Goal: Task Accomplishment & Management: Use online tool/utility

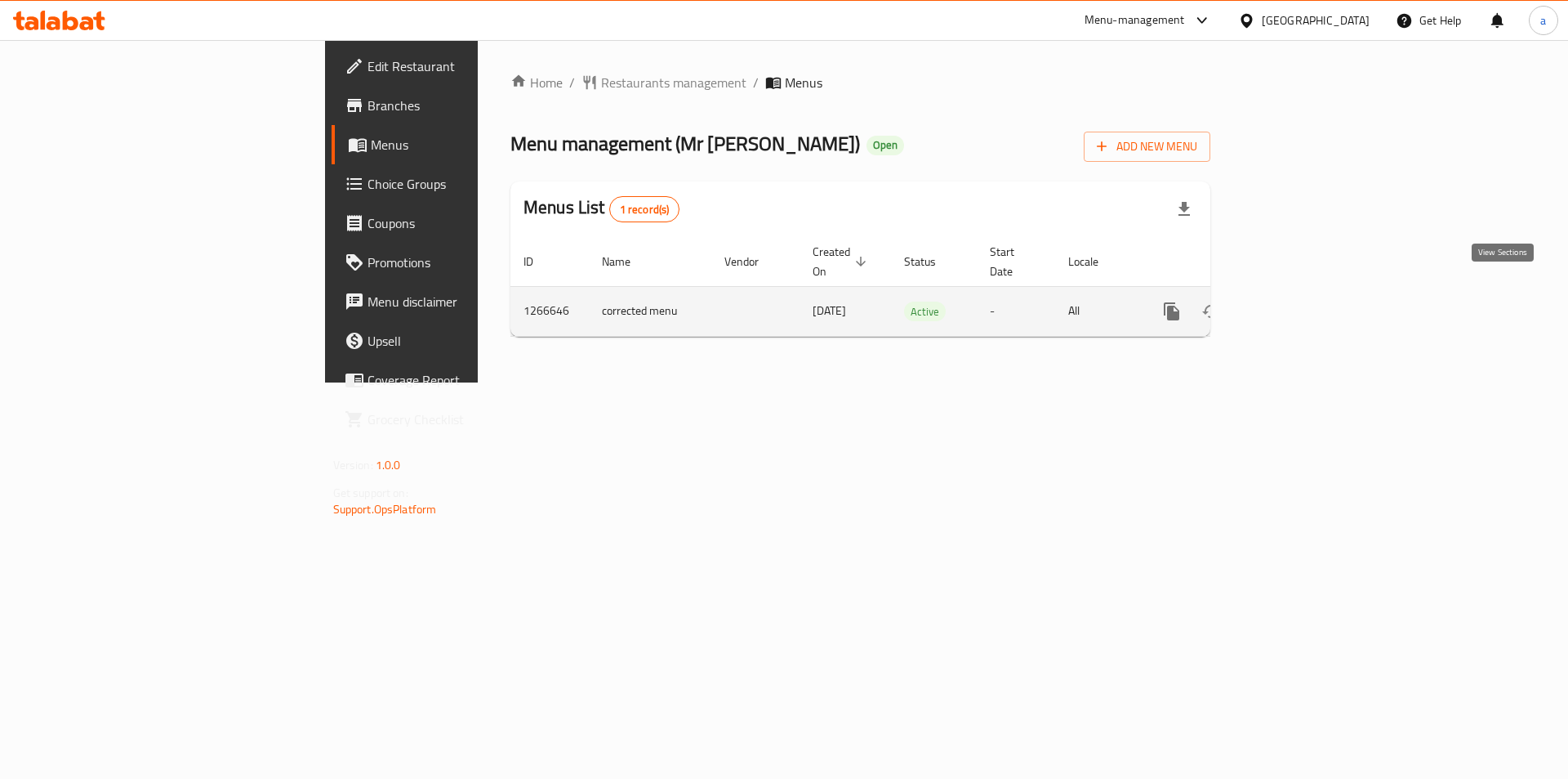
click at [1300, 301] on icon "enhanced table" at bounding box center [1290, 311] width 20 height 20
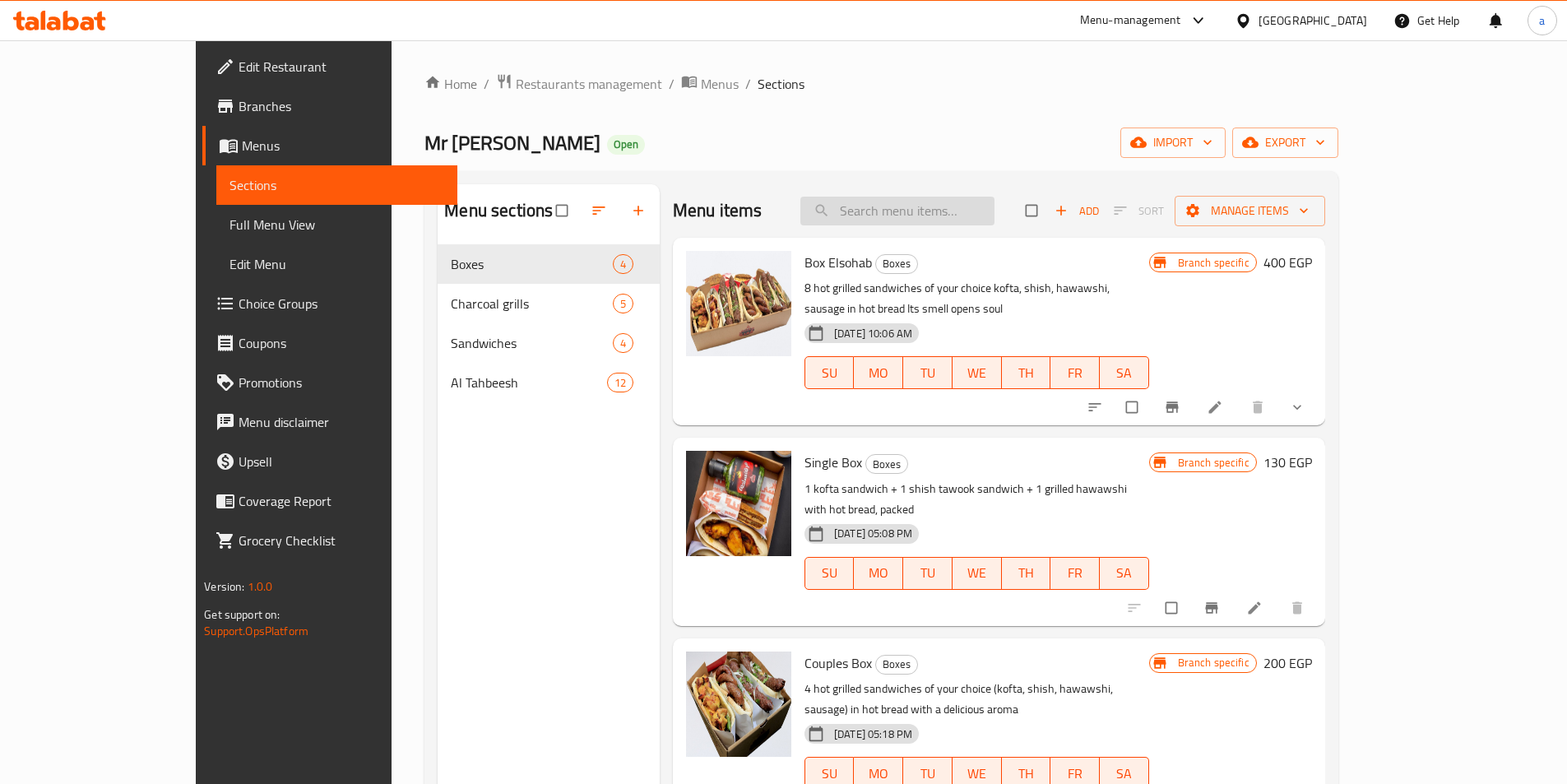
click at [913, 218] on input "search" at bounding box center [898, 211] width 194 height 29
paste input "شيش طاووق"
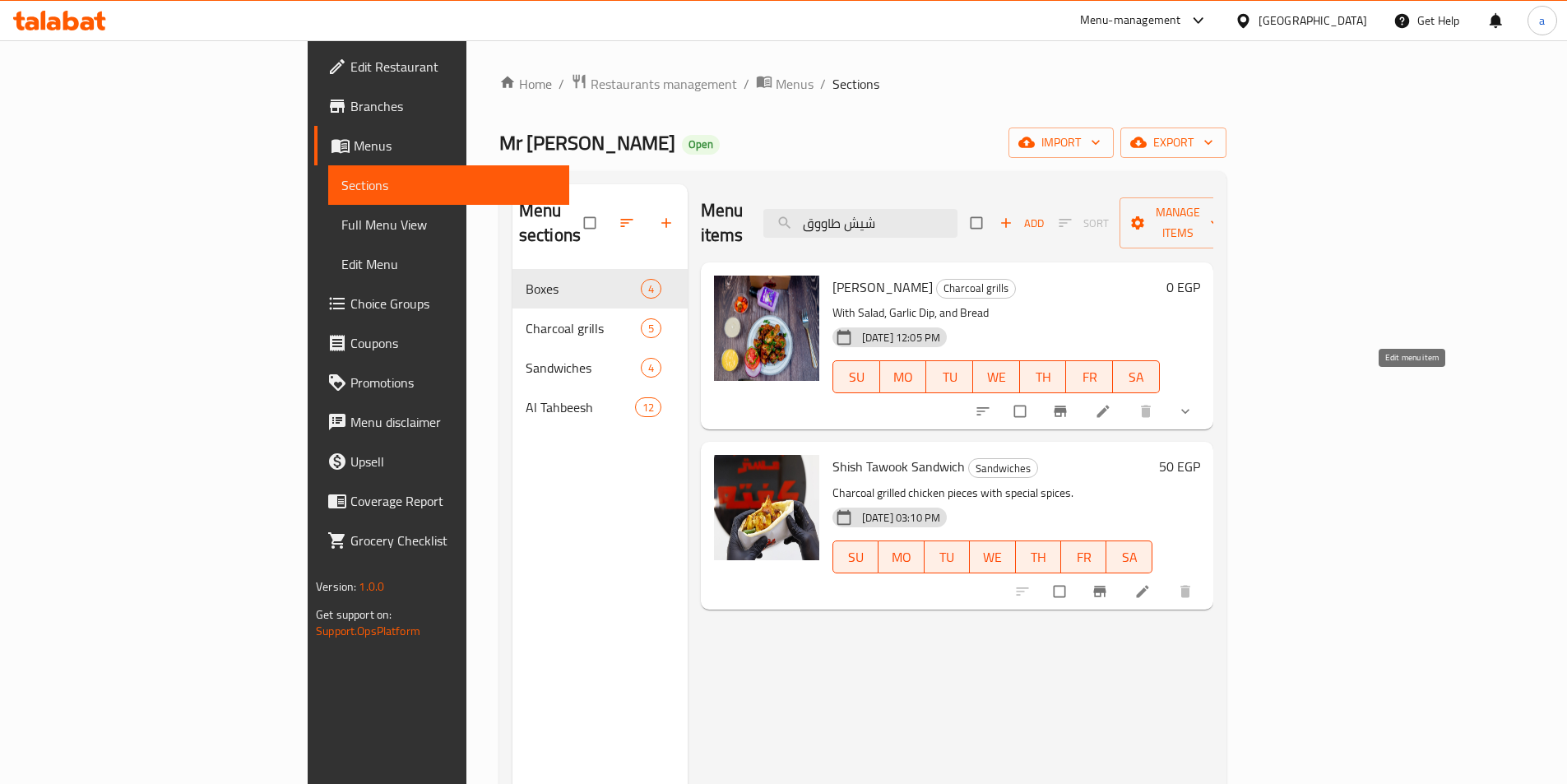
type input "شيش طاووق"
click at [1112, 403] on icon at bounding box center [1103, 411] width 17 height 17
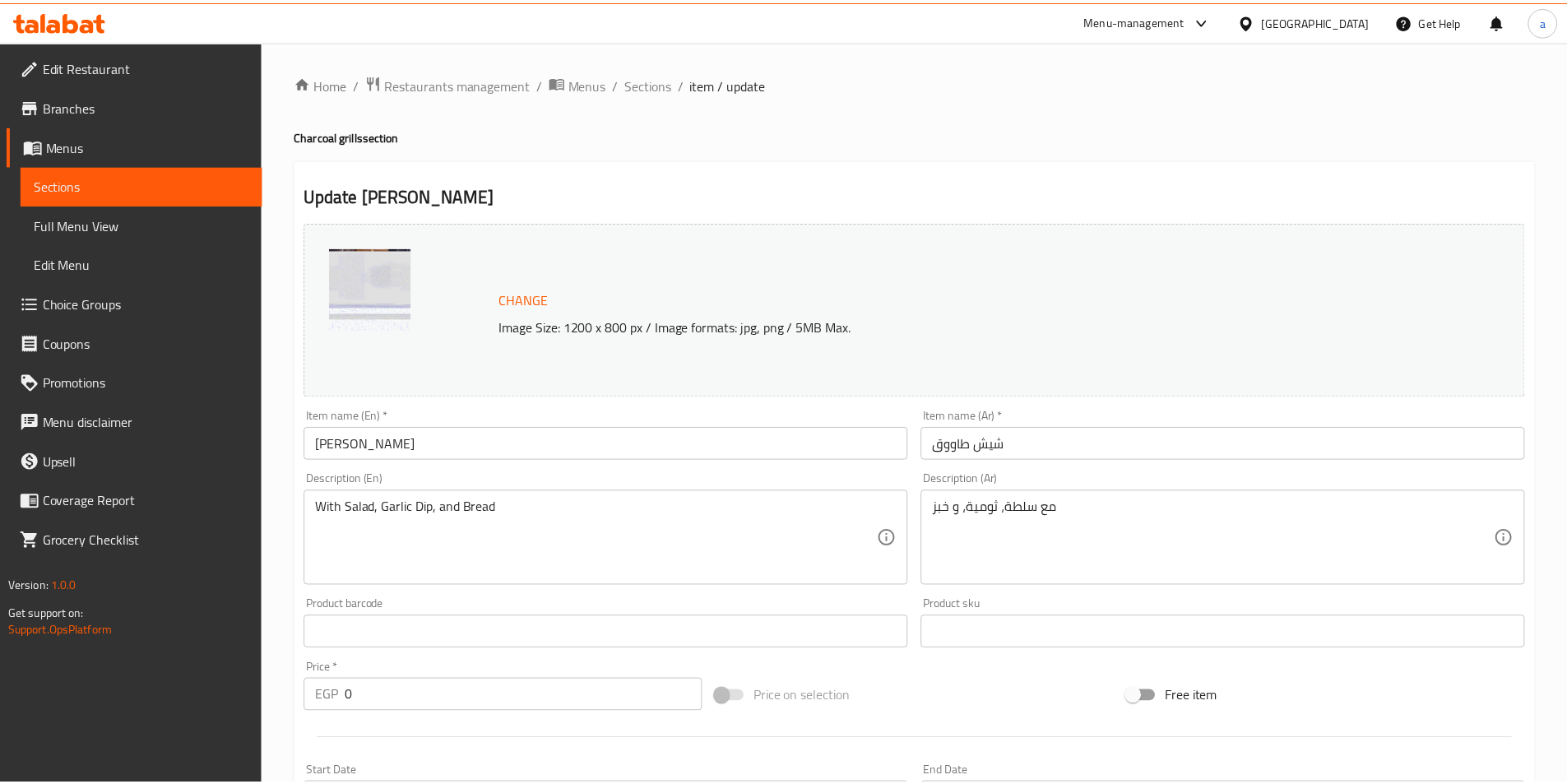
scroll to position [439, 0]
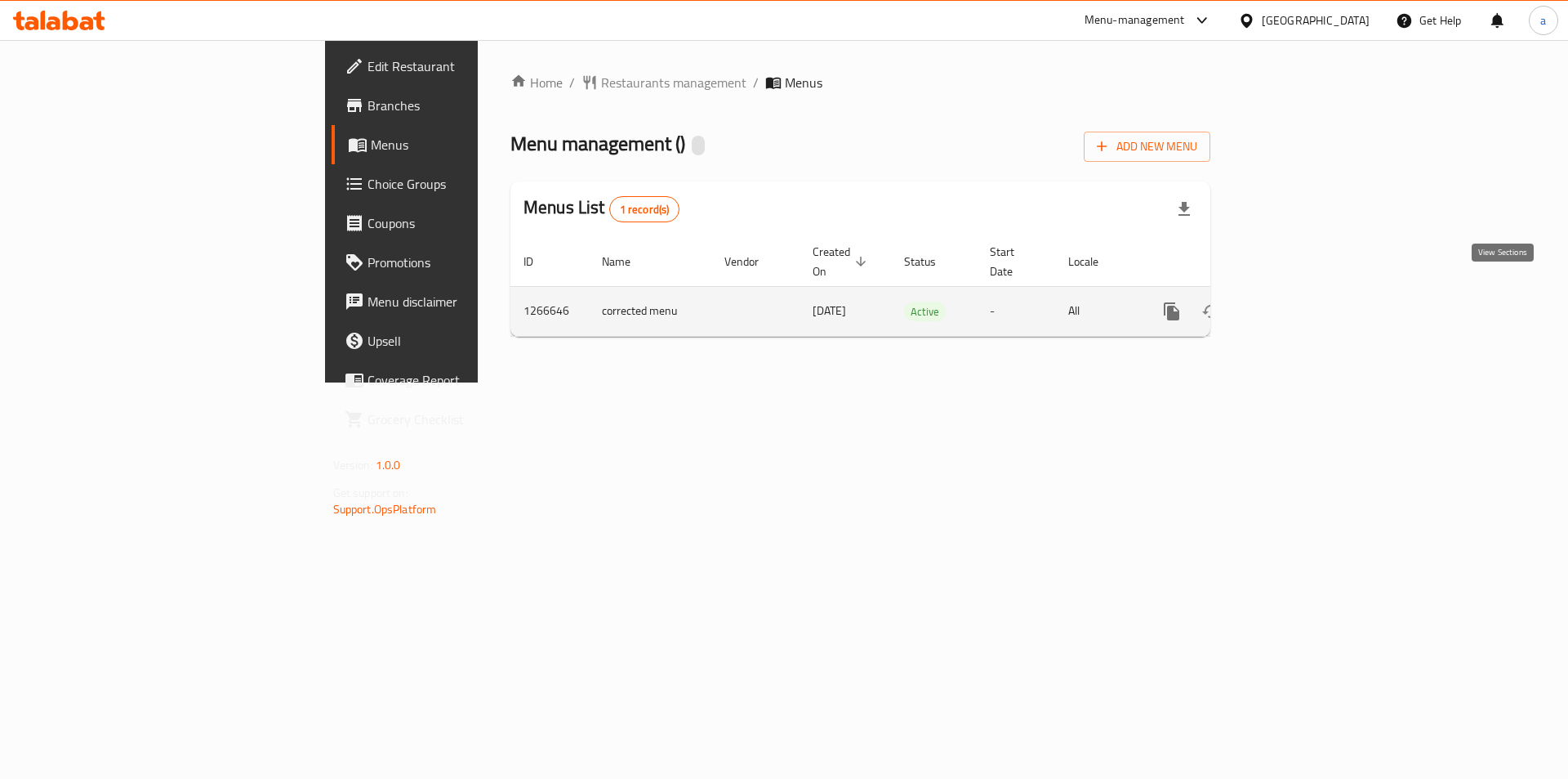
click at [1309, 292] on link "enhanced table" at bounding box center [1290, 312] width 40 height 40
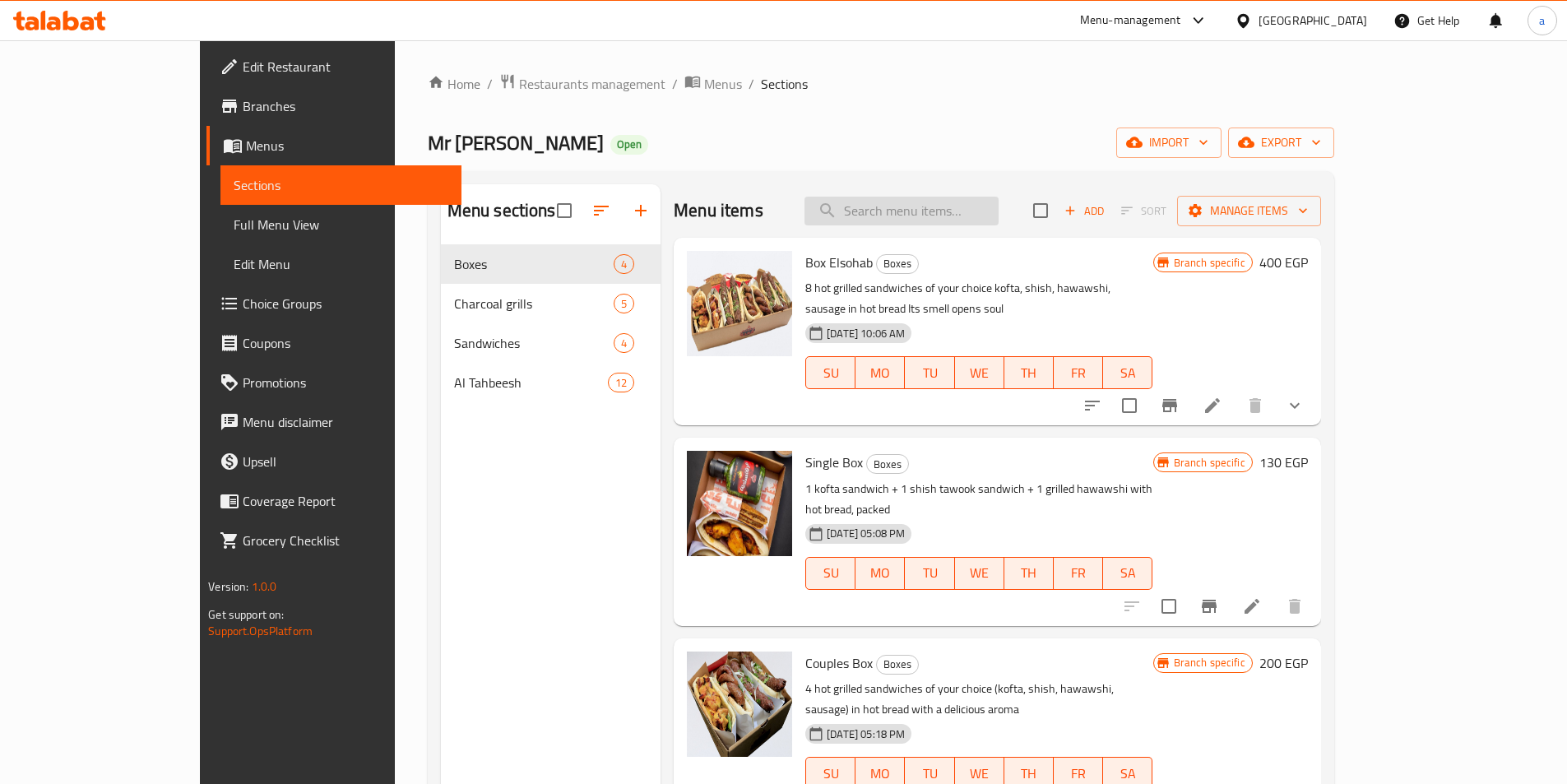
click at [920, 208] on input "search" at bounding box center [901, 211] width 194 height 29
paste input "فرخة"
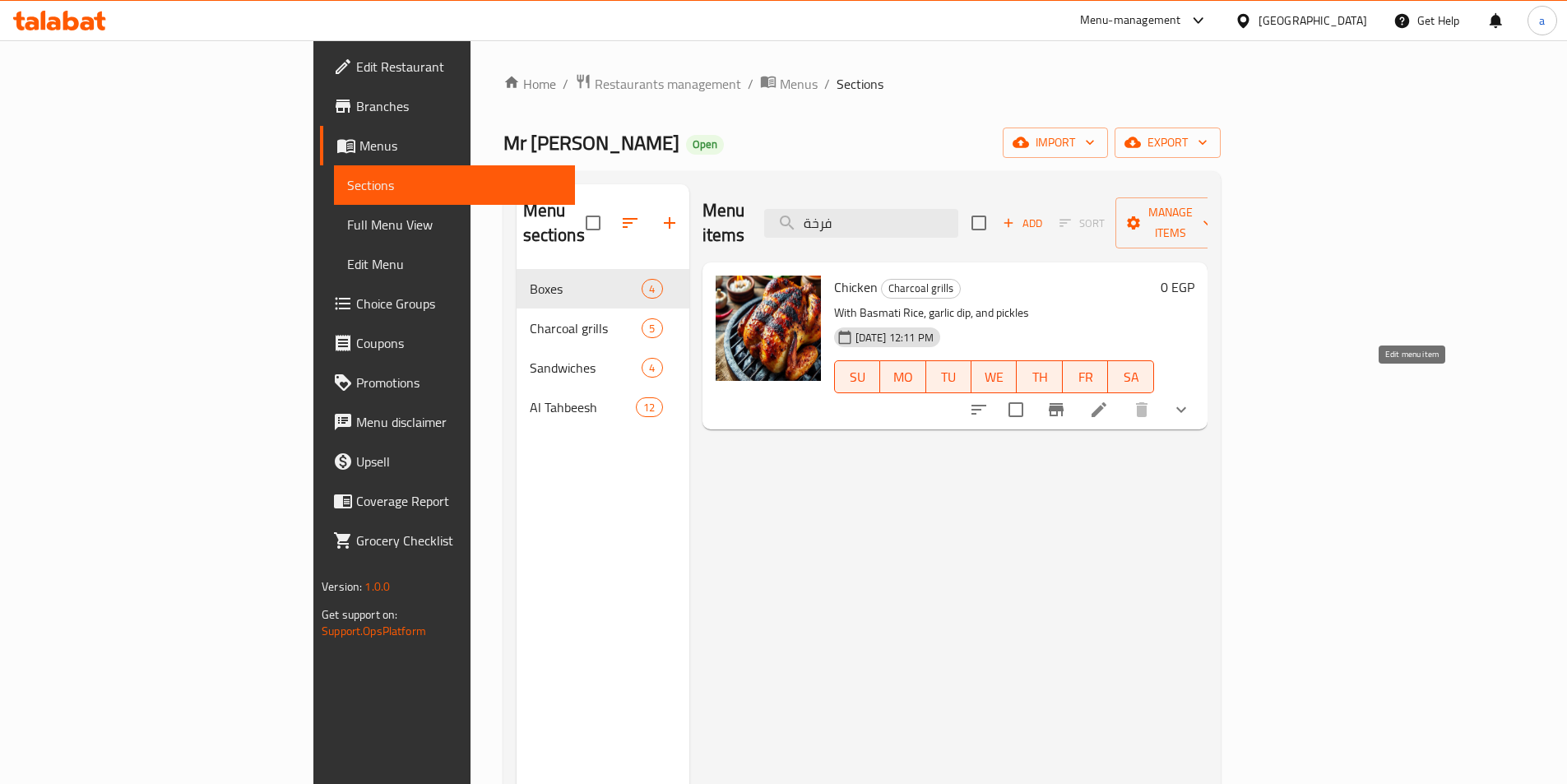
type input "فرخة"
click at [1109, 399] on icon at bounding box center [1099, 409] width 20 height 20
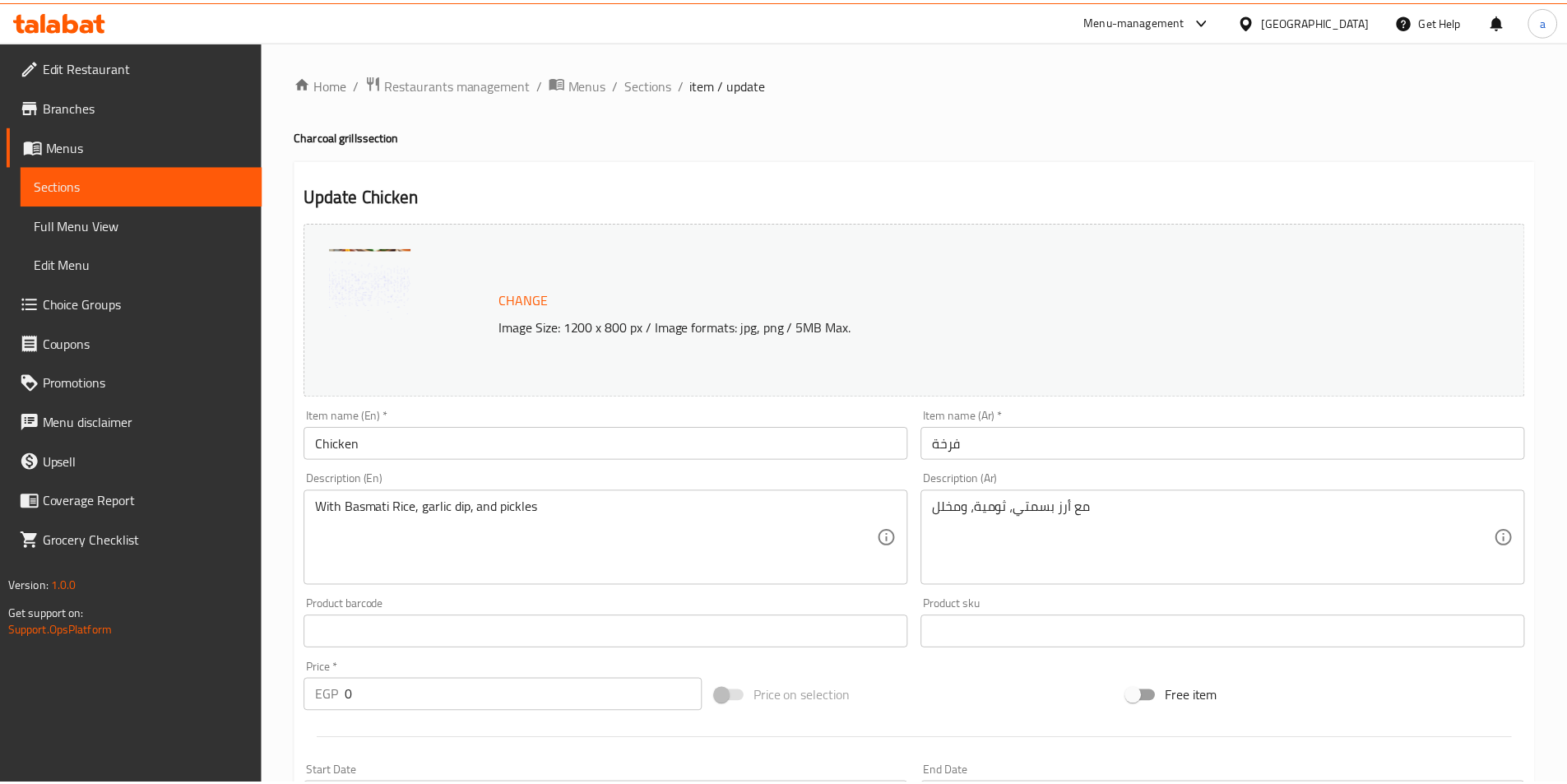
scroll to position [439, 0]
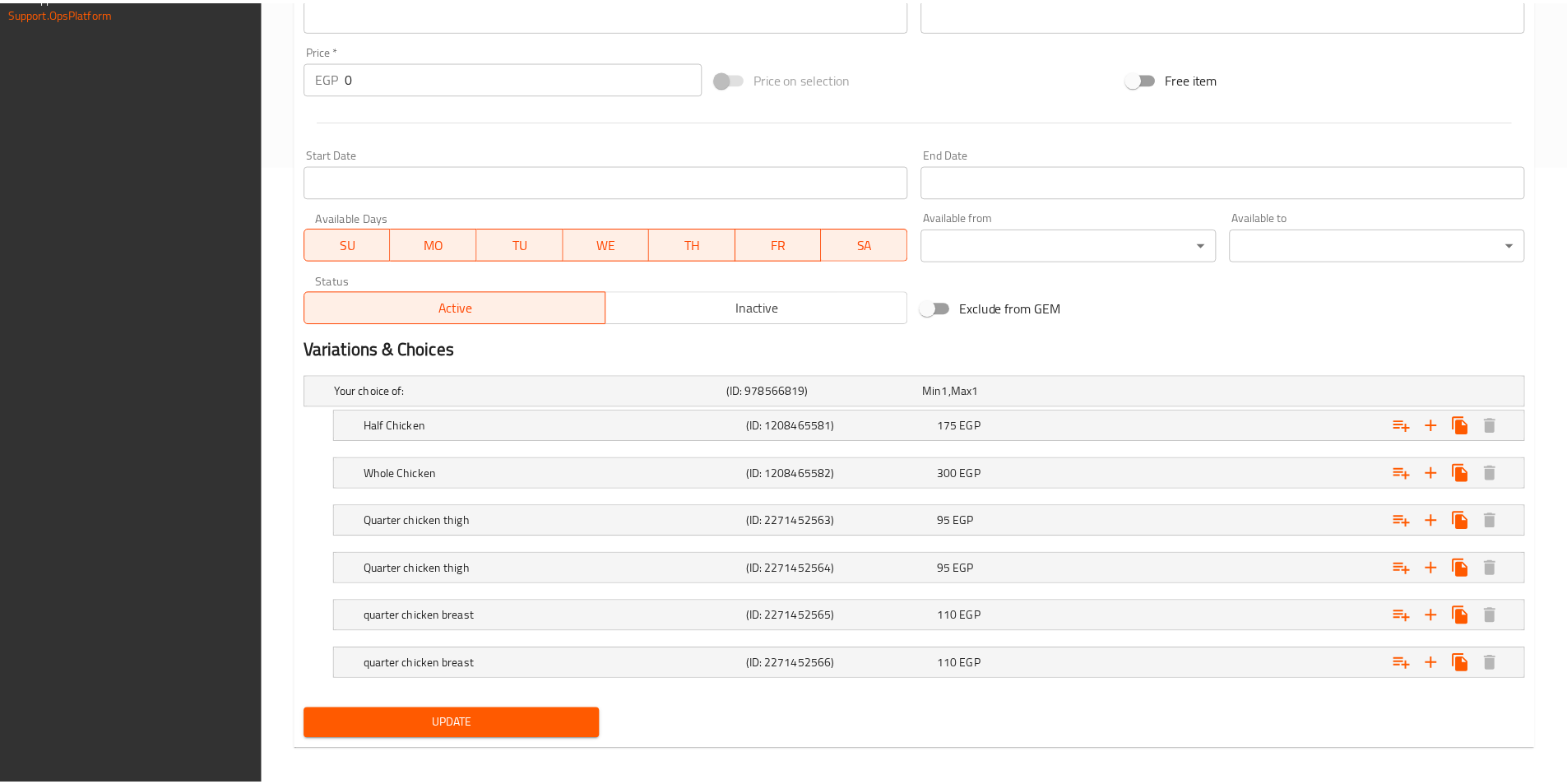
scroll to position [630, 0]
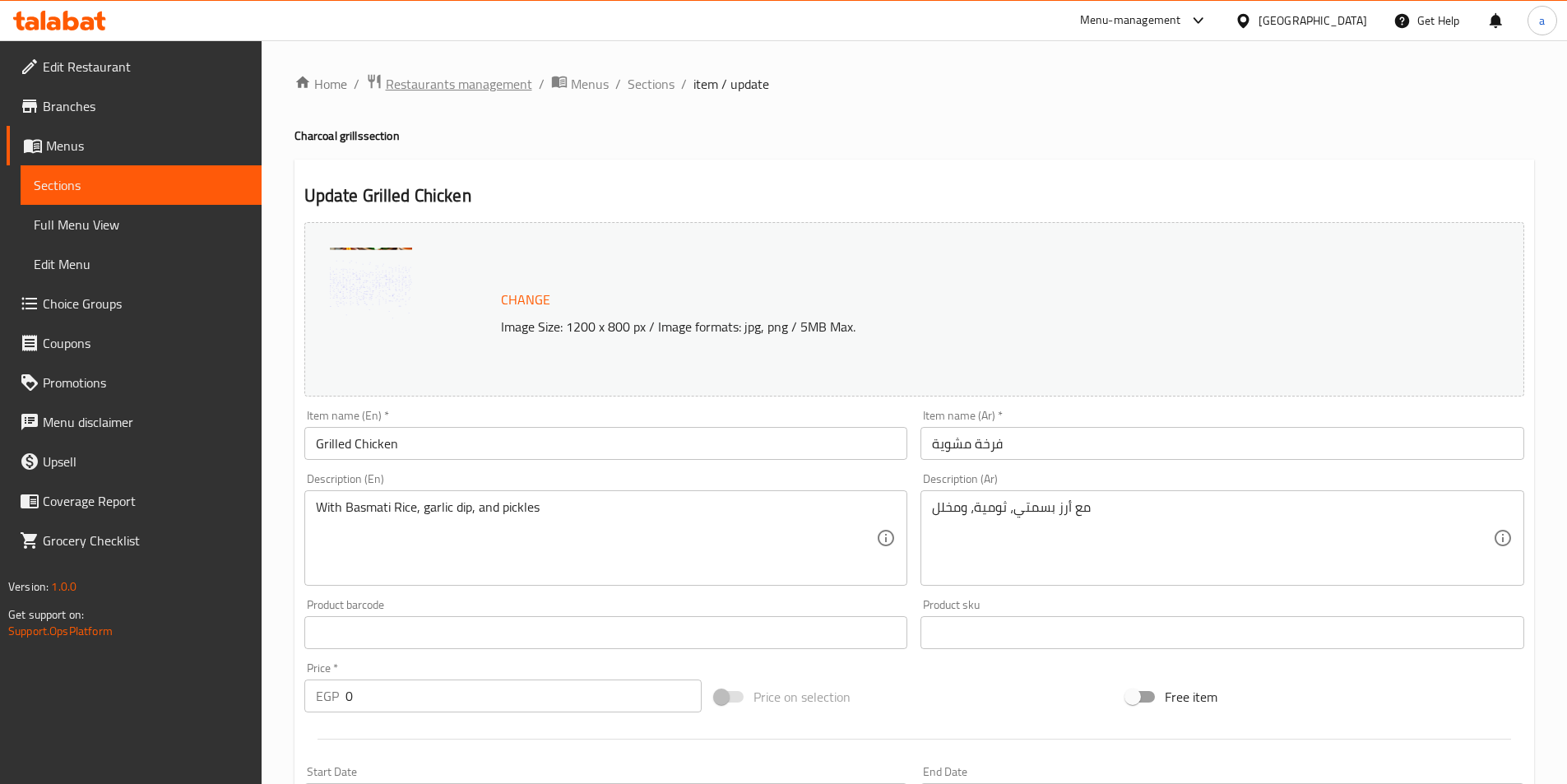
click at [422, 91] on span "Restaurants management" at bounding box center [459, 84] width 146 height 20
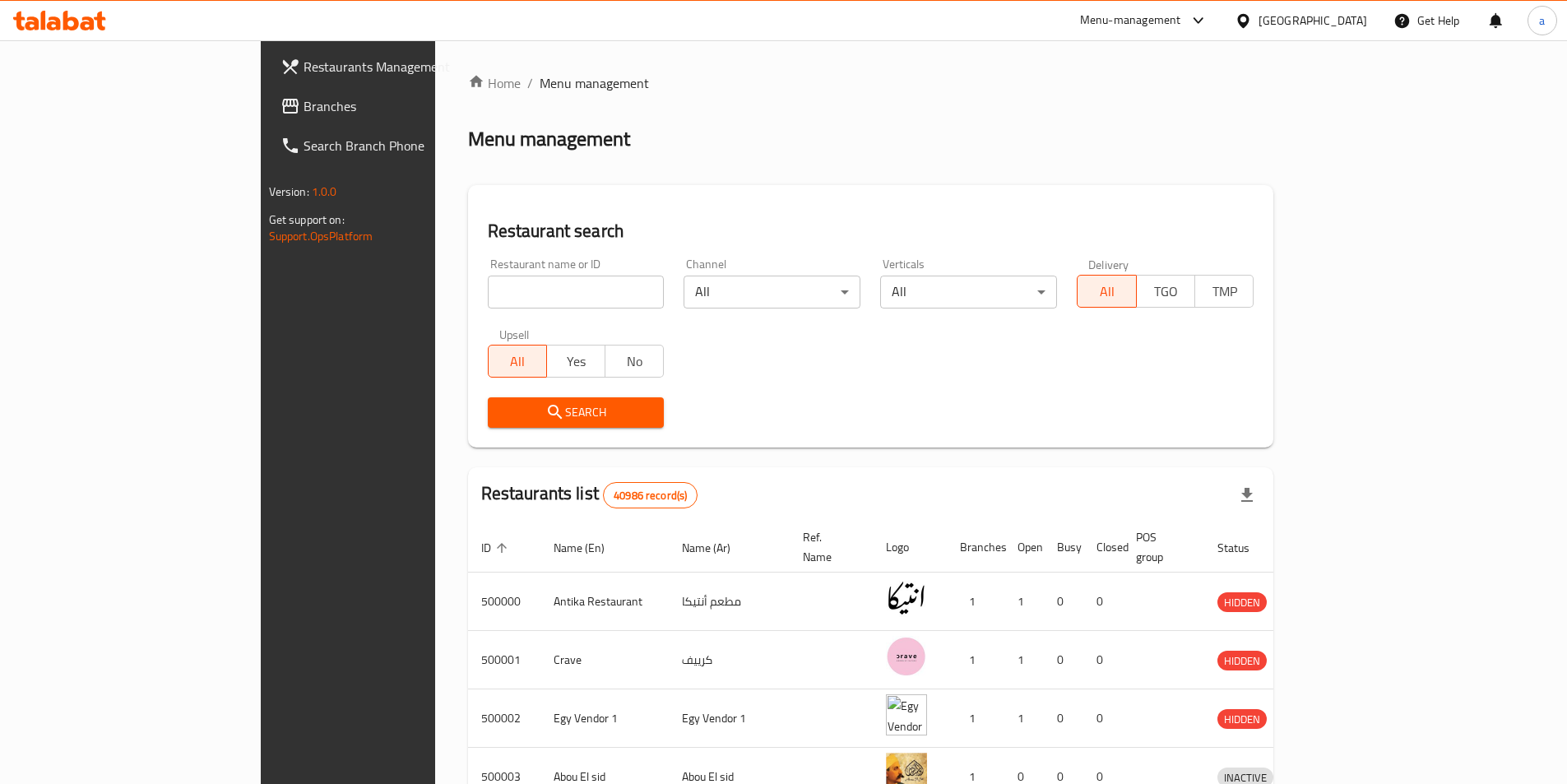
click at [303, 105] on span "Branches" at bounding box center [406, 106] width 206 height 20
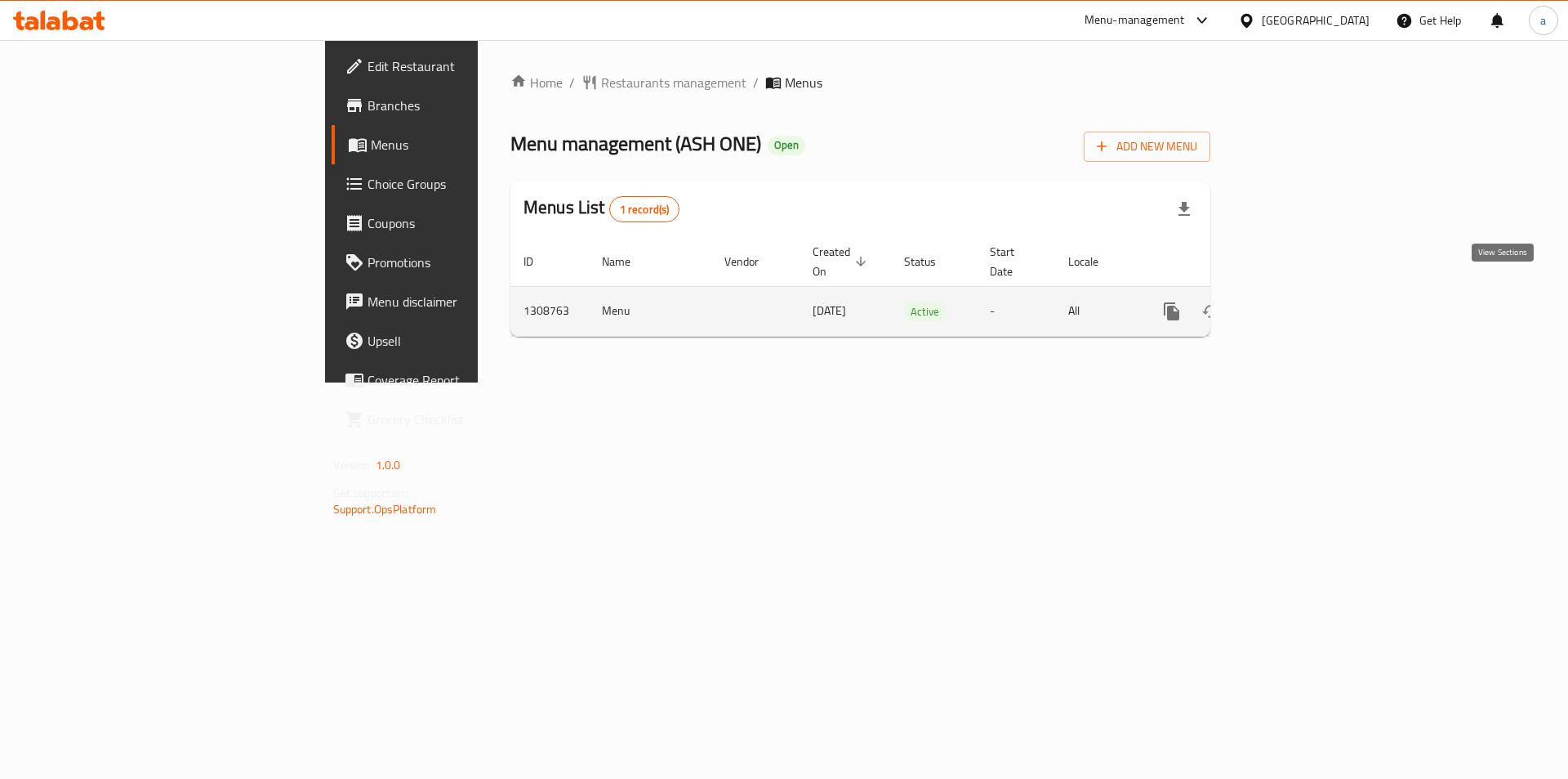
click at [1300, 301] on icon "enhanced table" at bounding box center [1290, 311] width 20 height 20
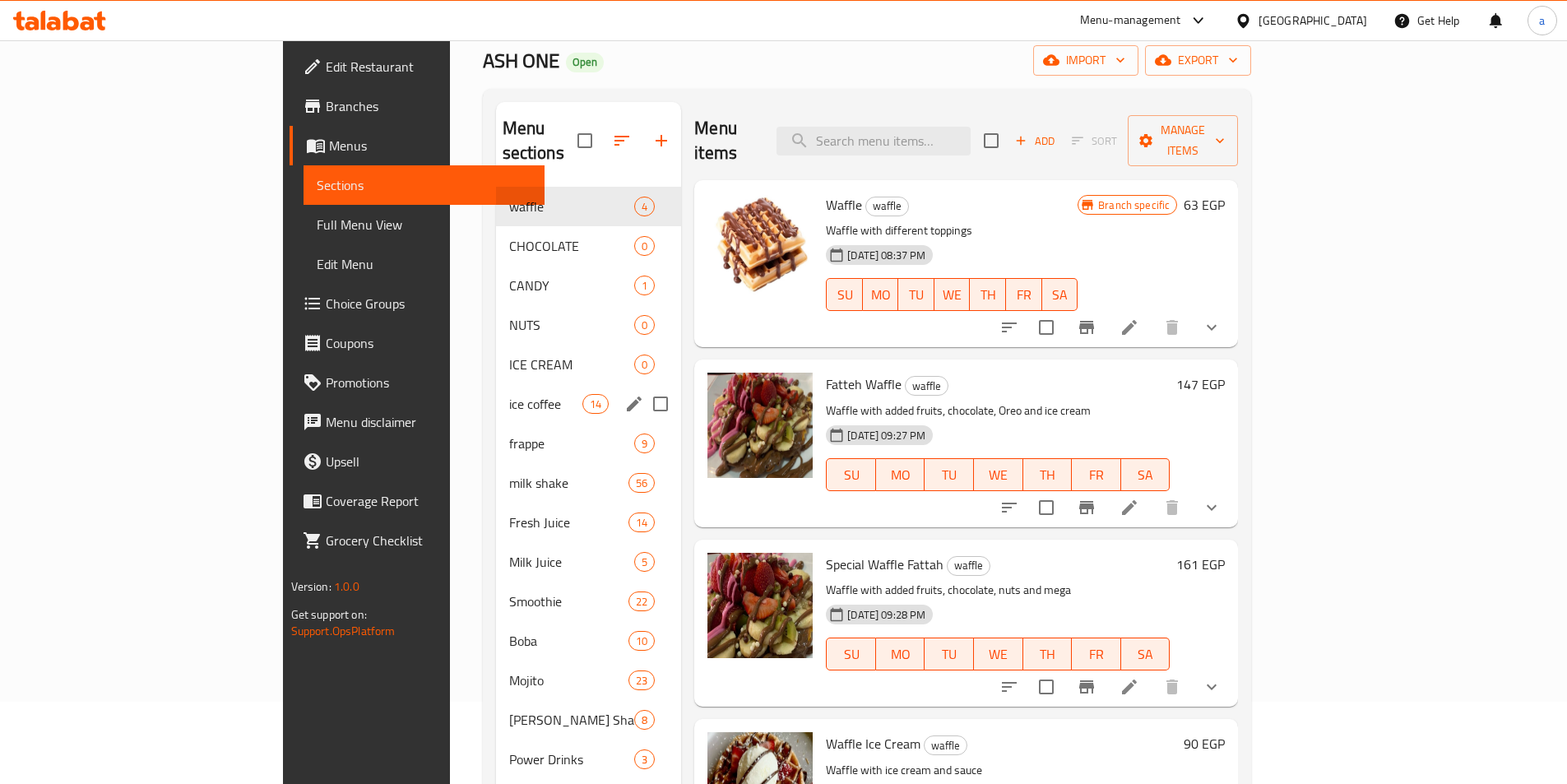
scroll to position [164, 0]
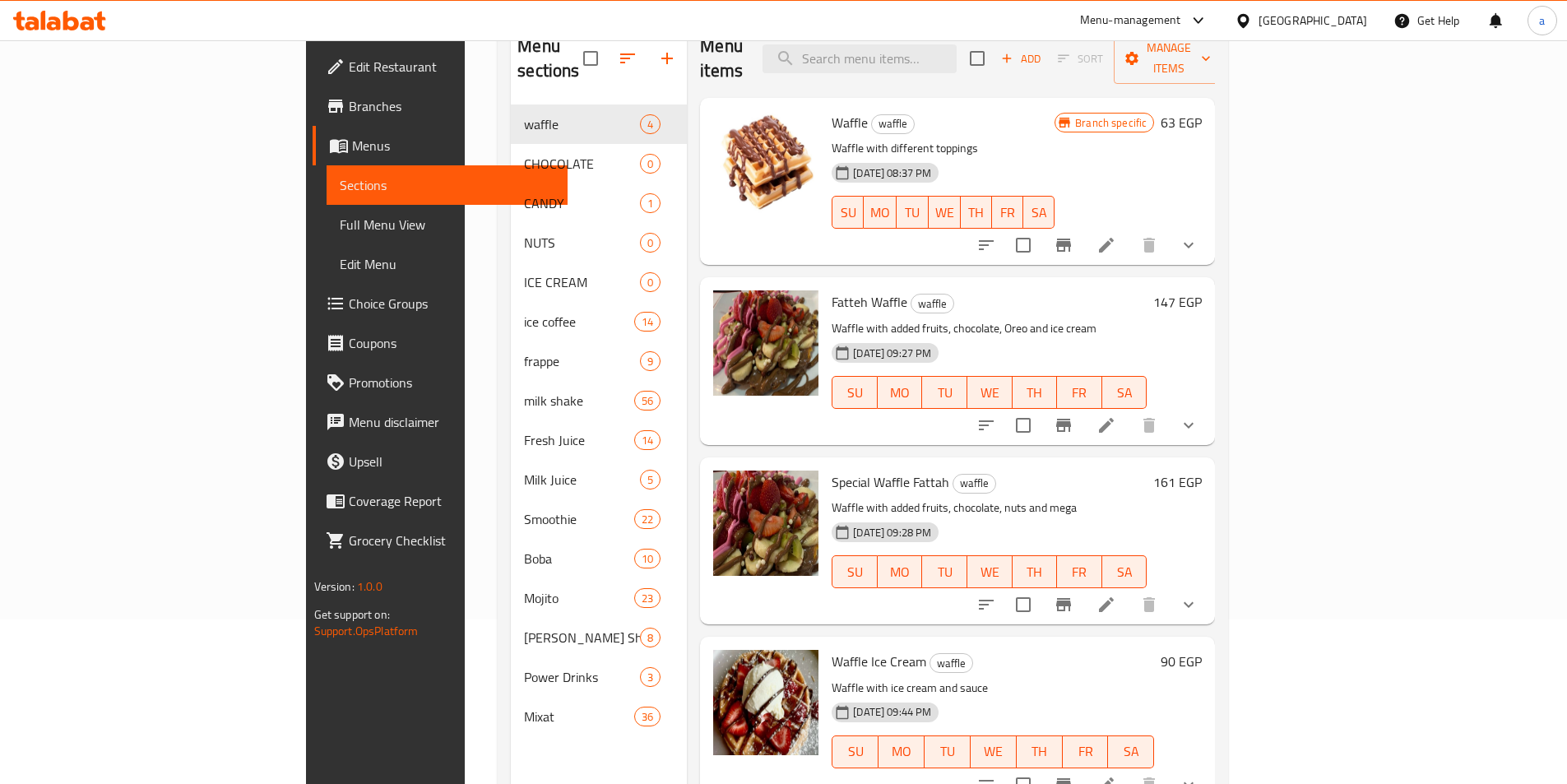
click at [352, 147] on span "Menus" at bounding box center [454, 145] width 203 height 20
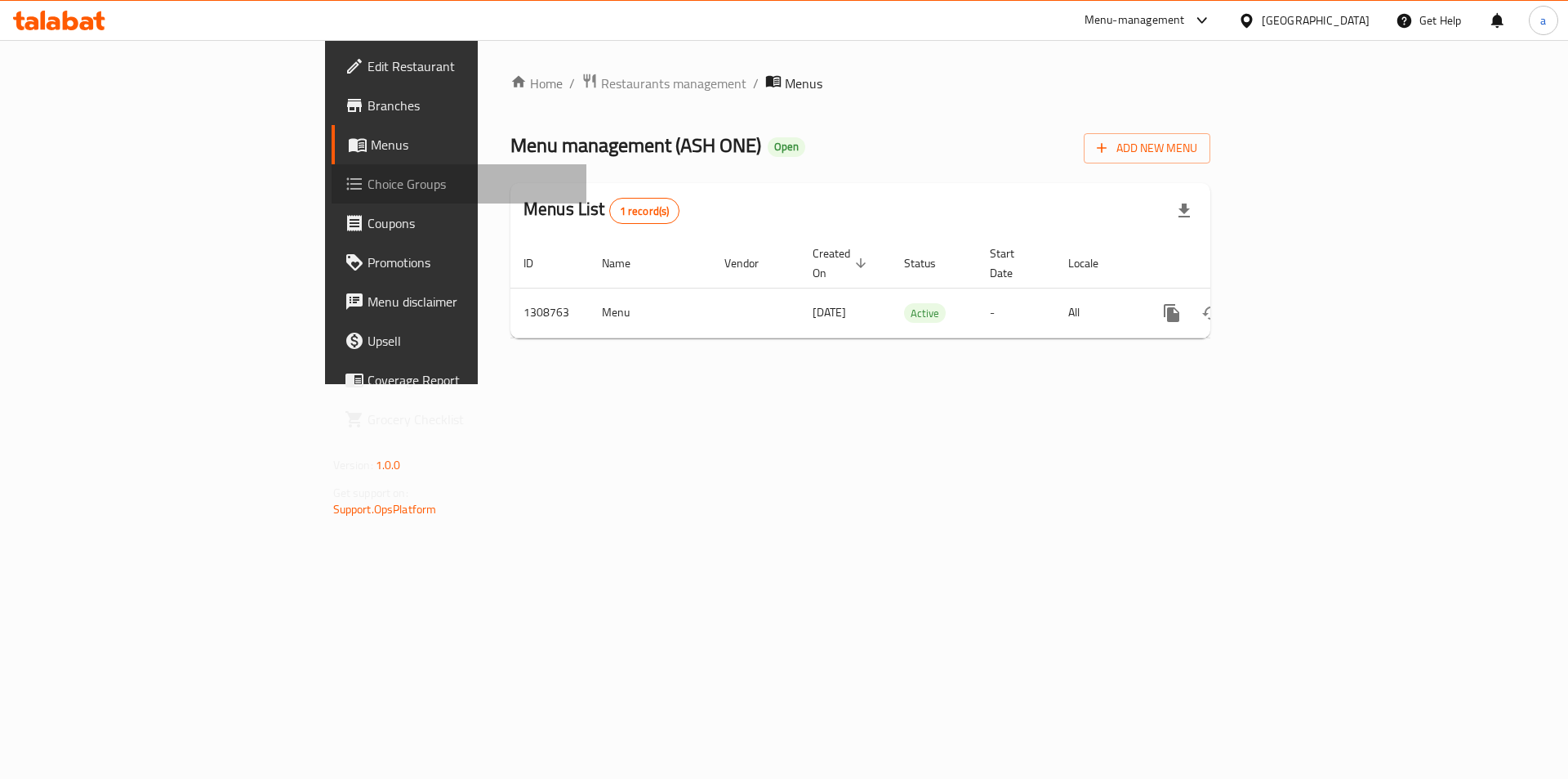
click at [368, 194] on span "Choice Groups" at bounding box center [471, 184] width 207 height 20
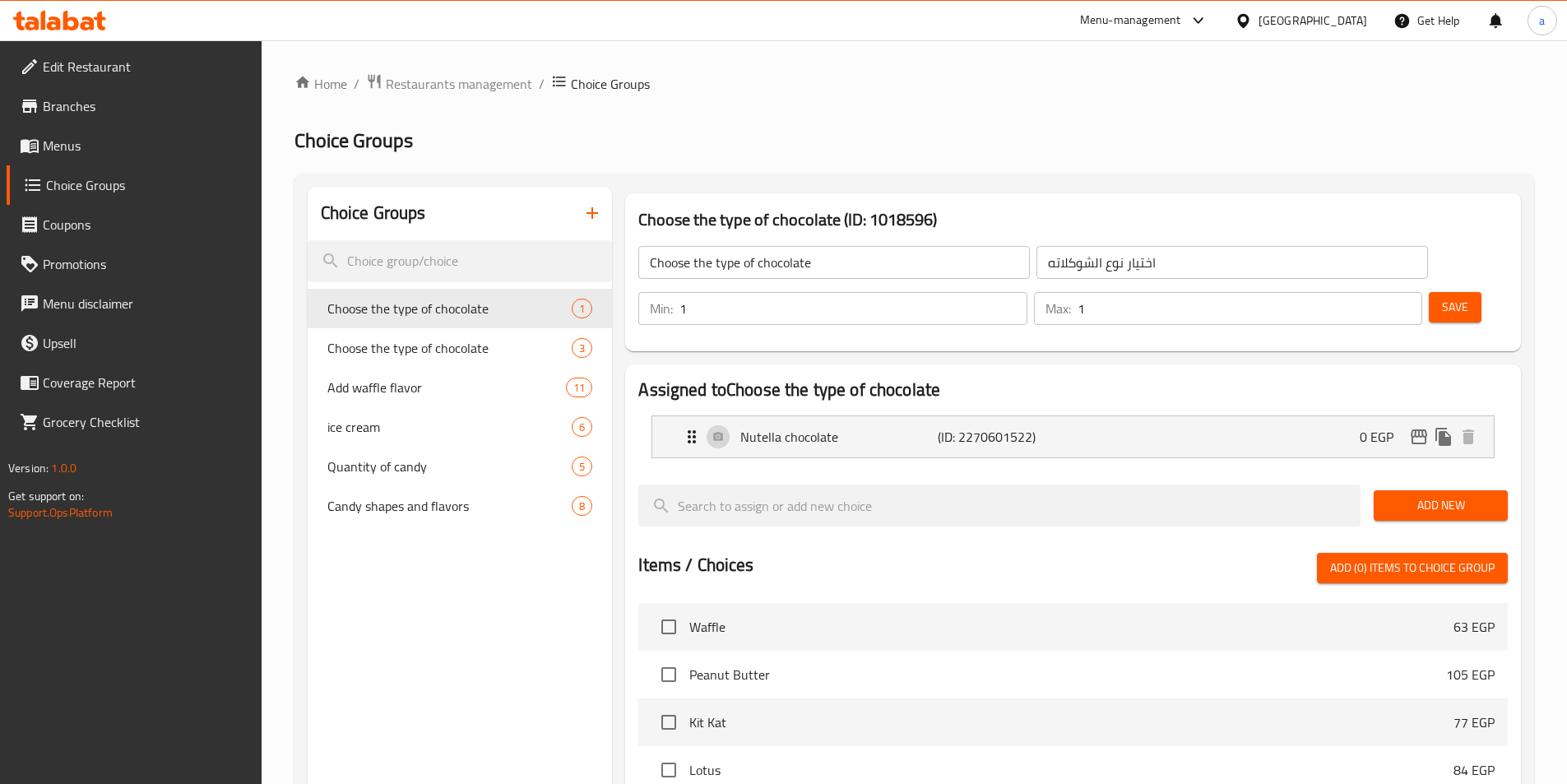
click at [85, 66] on span "Edit Restaurant" at bounding box center [145, 66] width 206 height 20
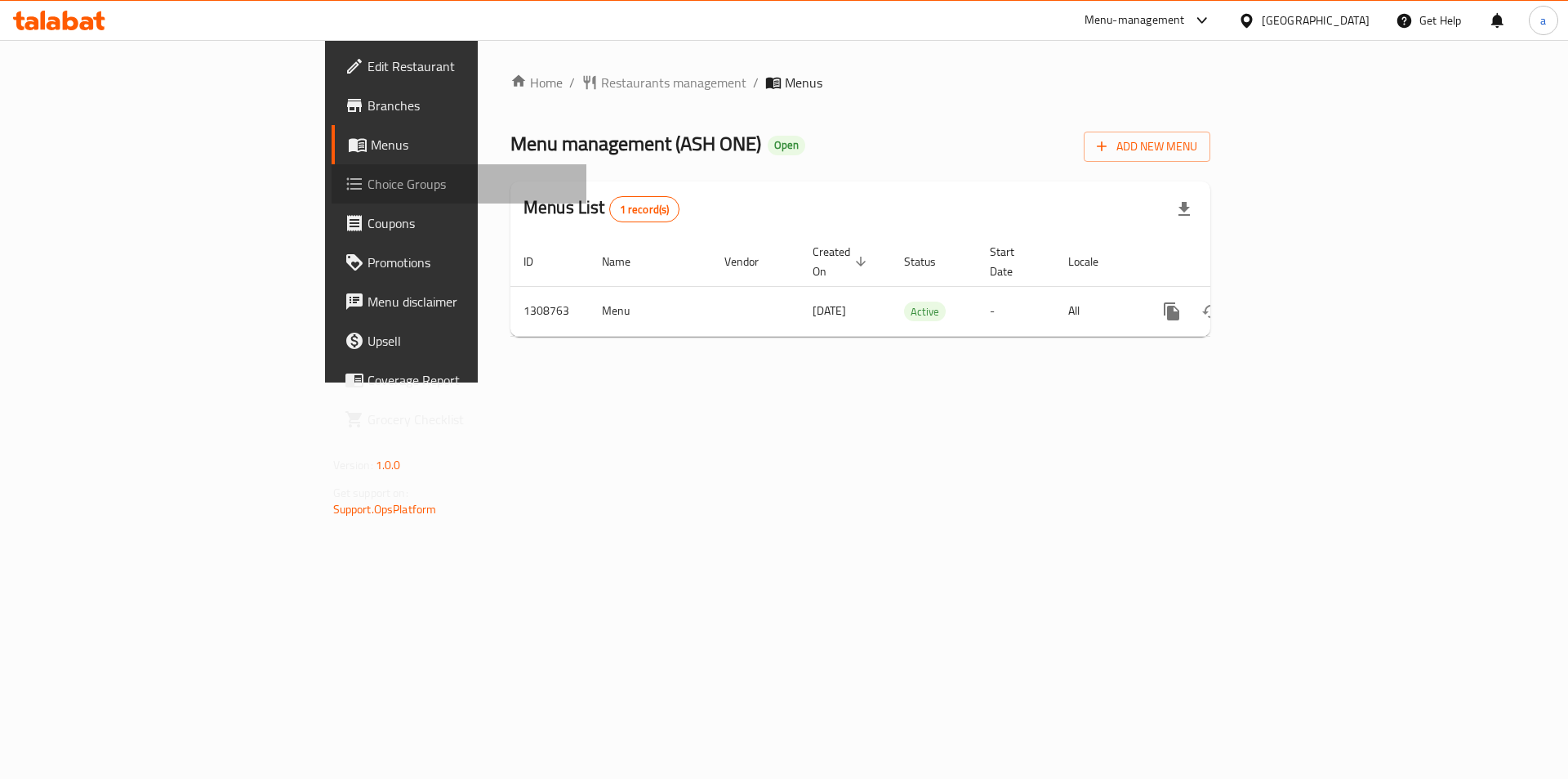
click at [368, 188] on span "Choice Groups" at bounding box center [471, 184] width 207 height 20
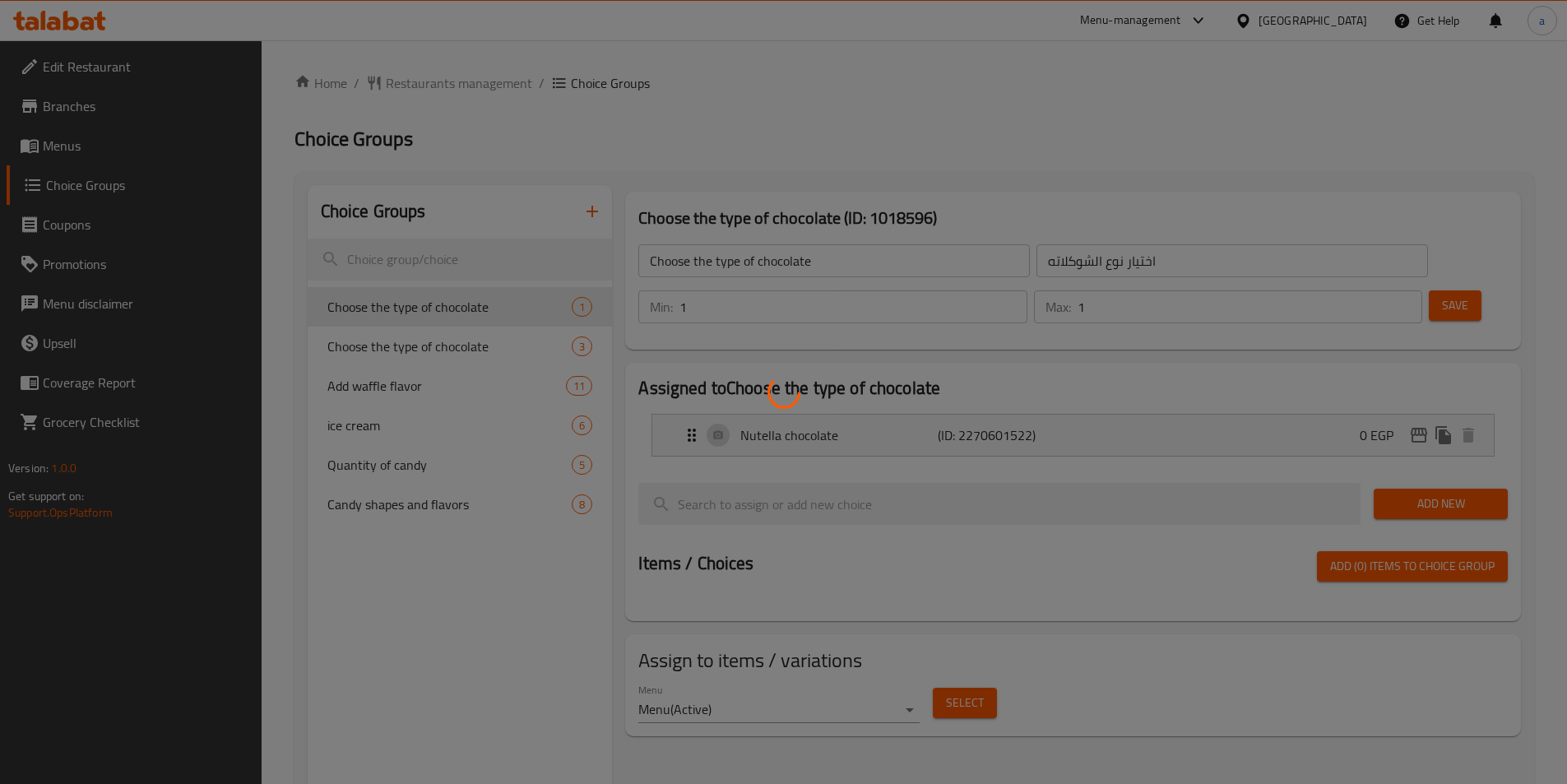
click at [120, 156] on div at bounding box center [784, 392] width 1567 height 784
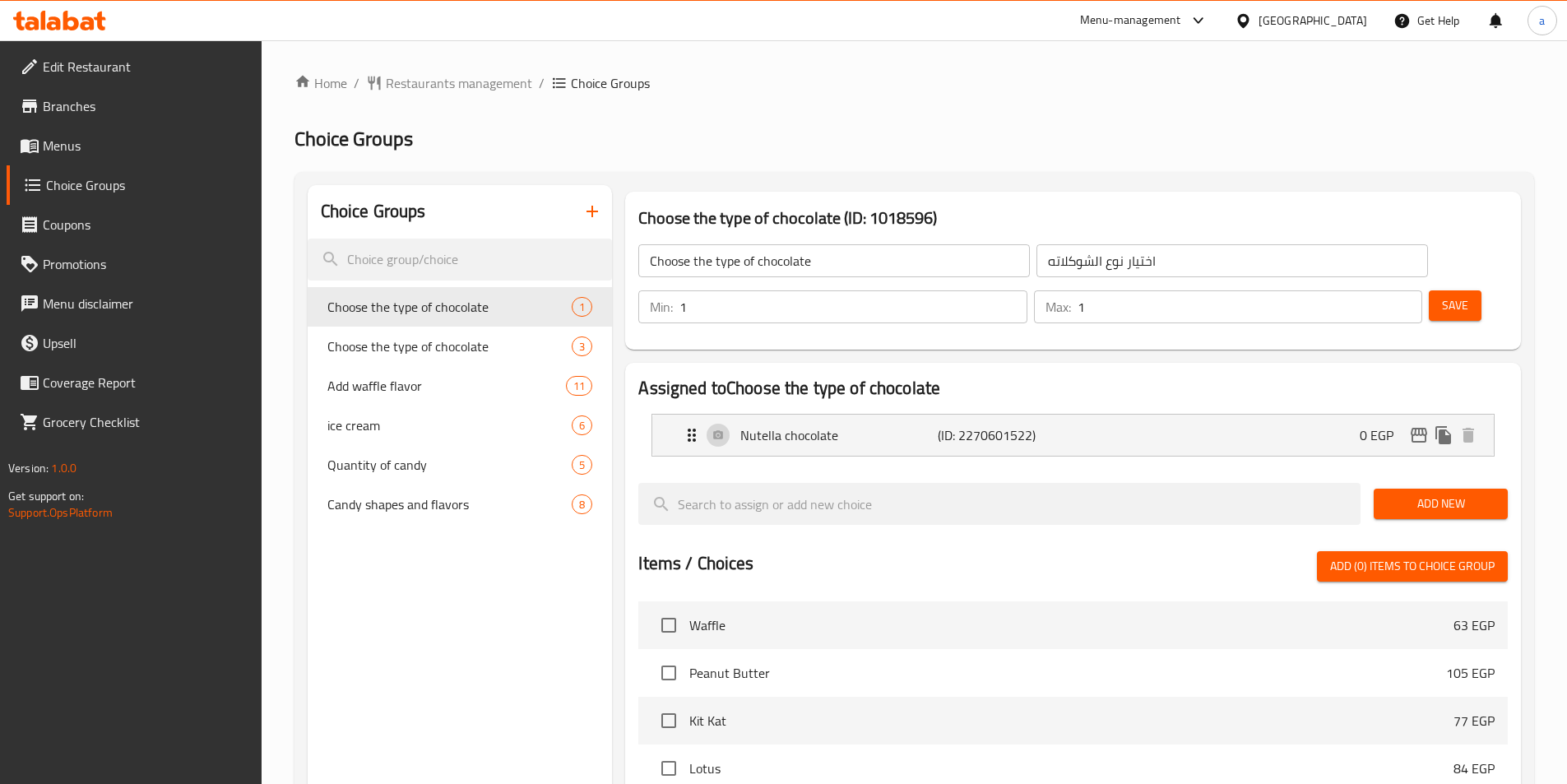
click at [54, 139] on span "Menus" at bounding box center [145, 145] width 206 height 20
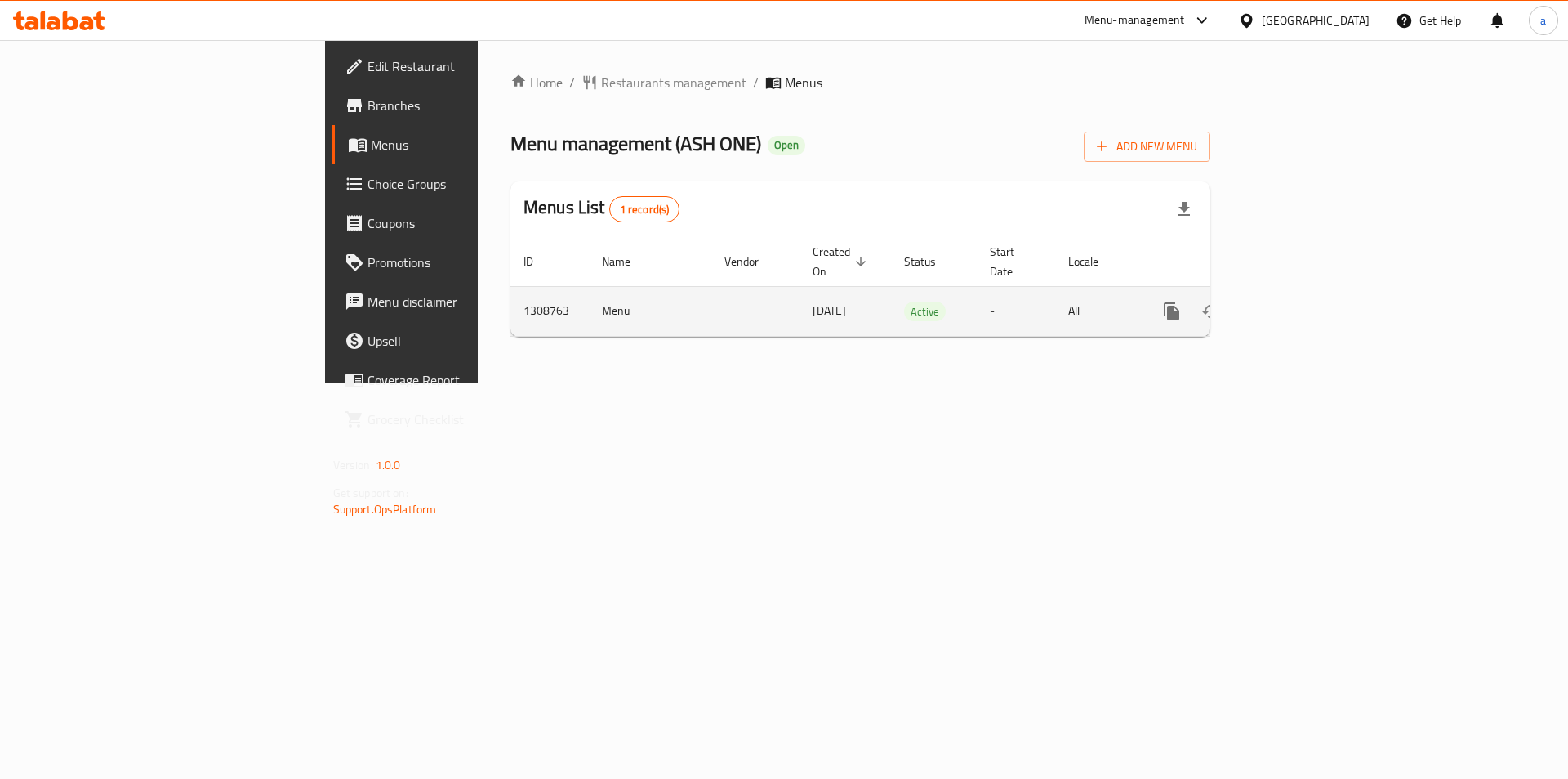
click at [1309, 292] on link "enhanced table" at bounding box center [1290, 312] width 40 height 40
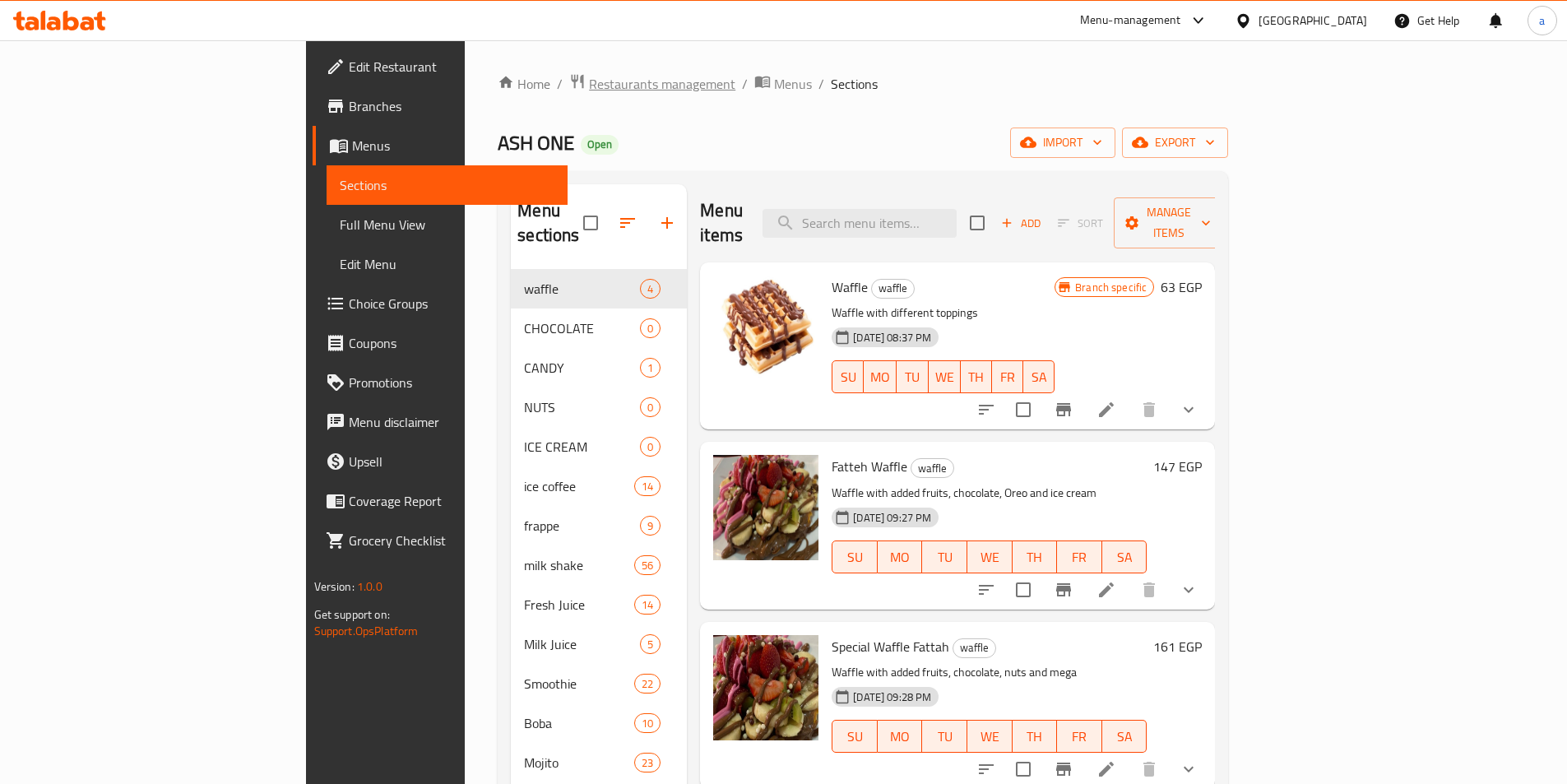
click at [589, 90] on span "Restaurants management" at bounding box center [662, 84] width 146 height 20
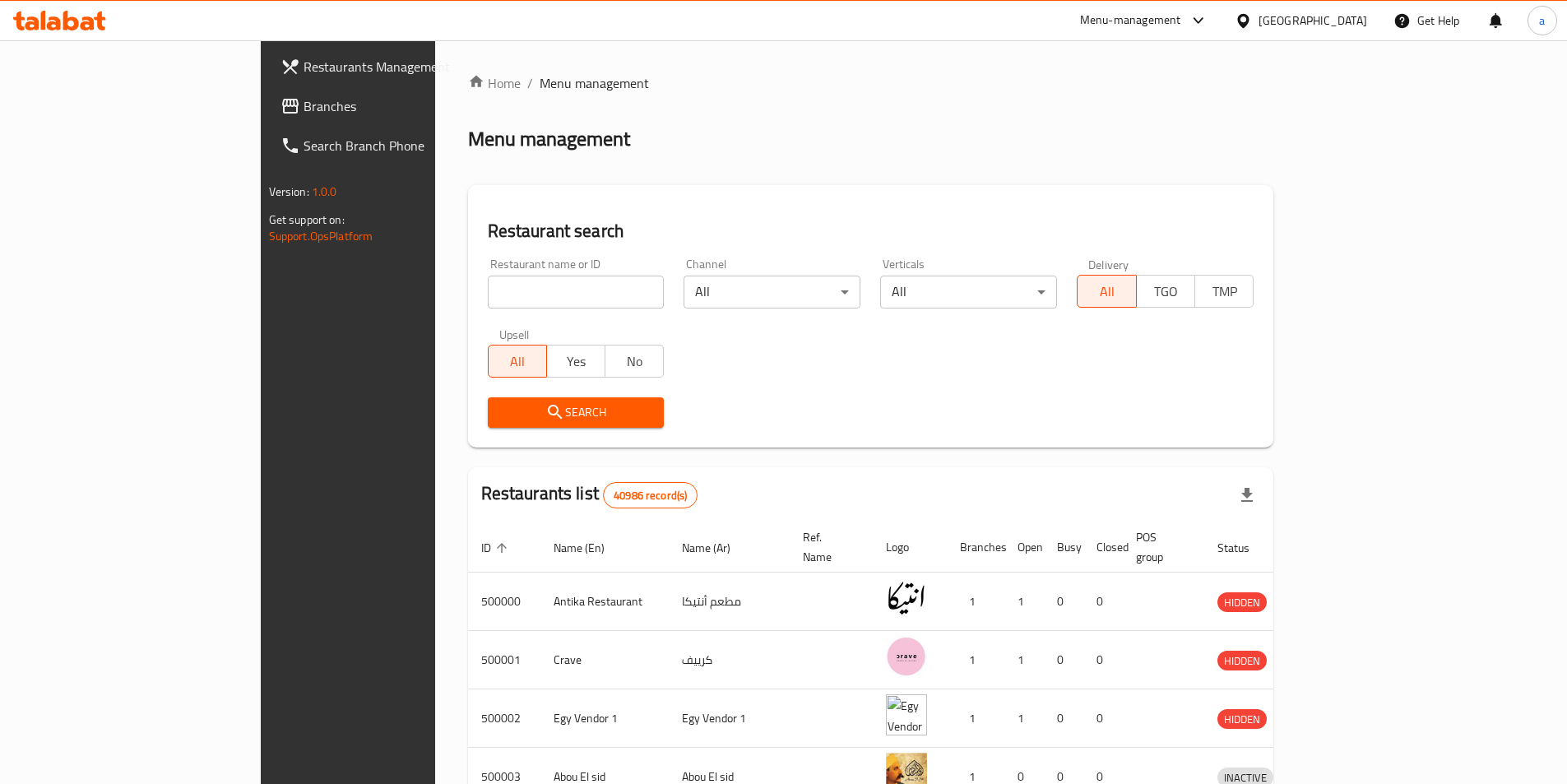
click at [303, 107] on span "Branches" at bounding box center [406, 106] width 206 height 20
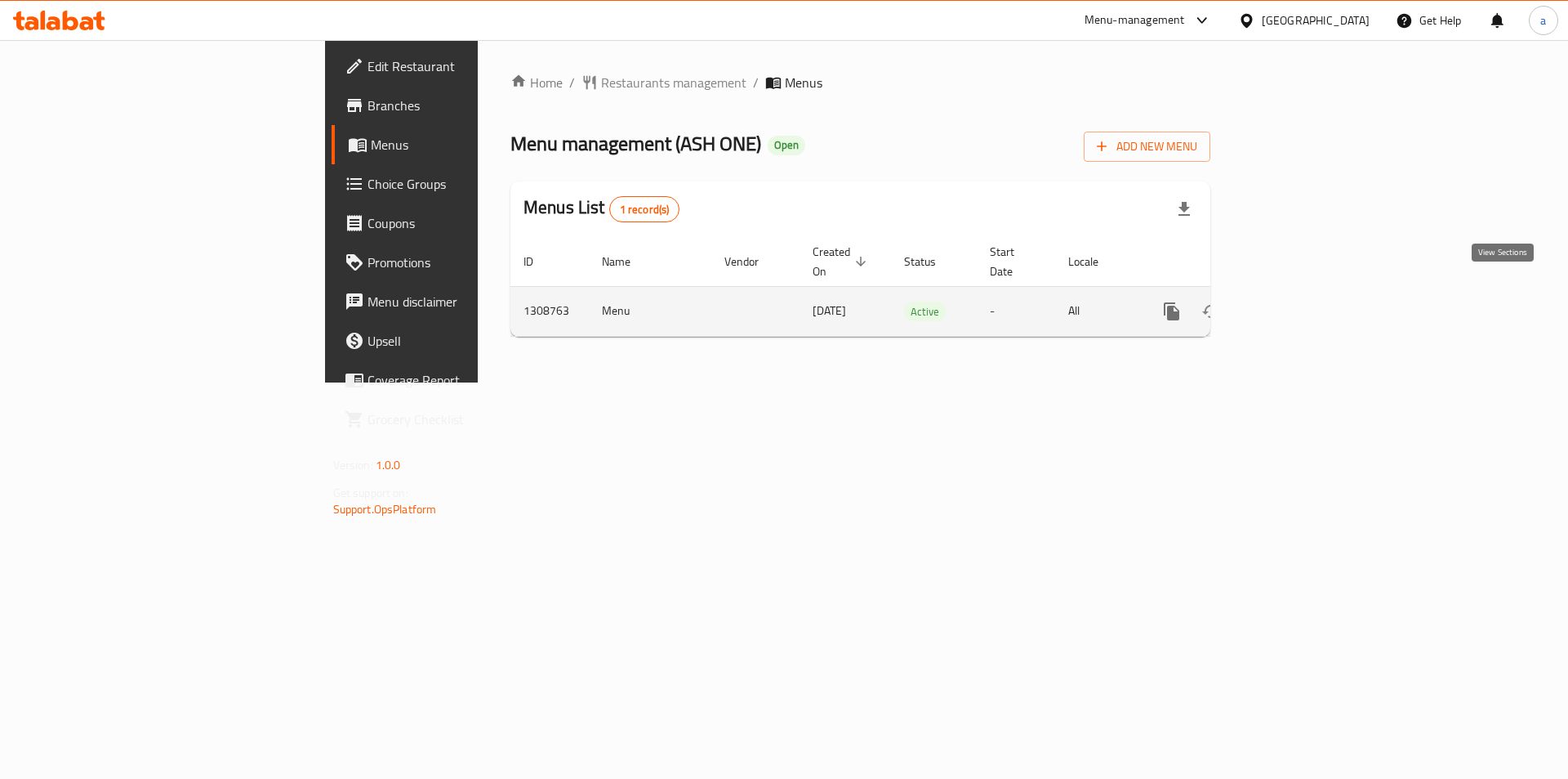
click at [1300, 301] on icon "enhanced table" at bounding box center [1290, 311] width 20 height 20
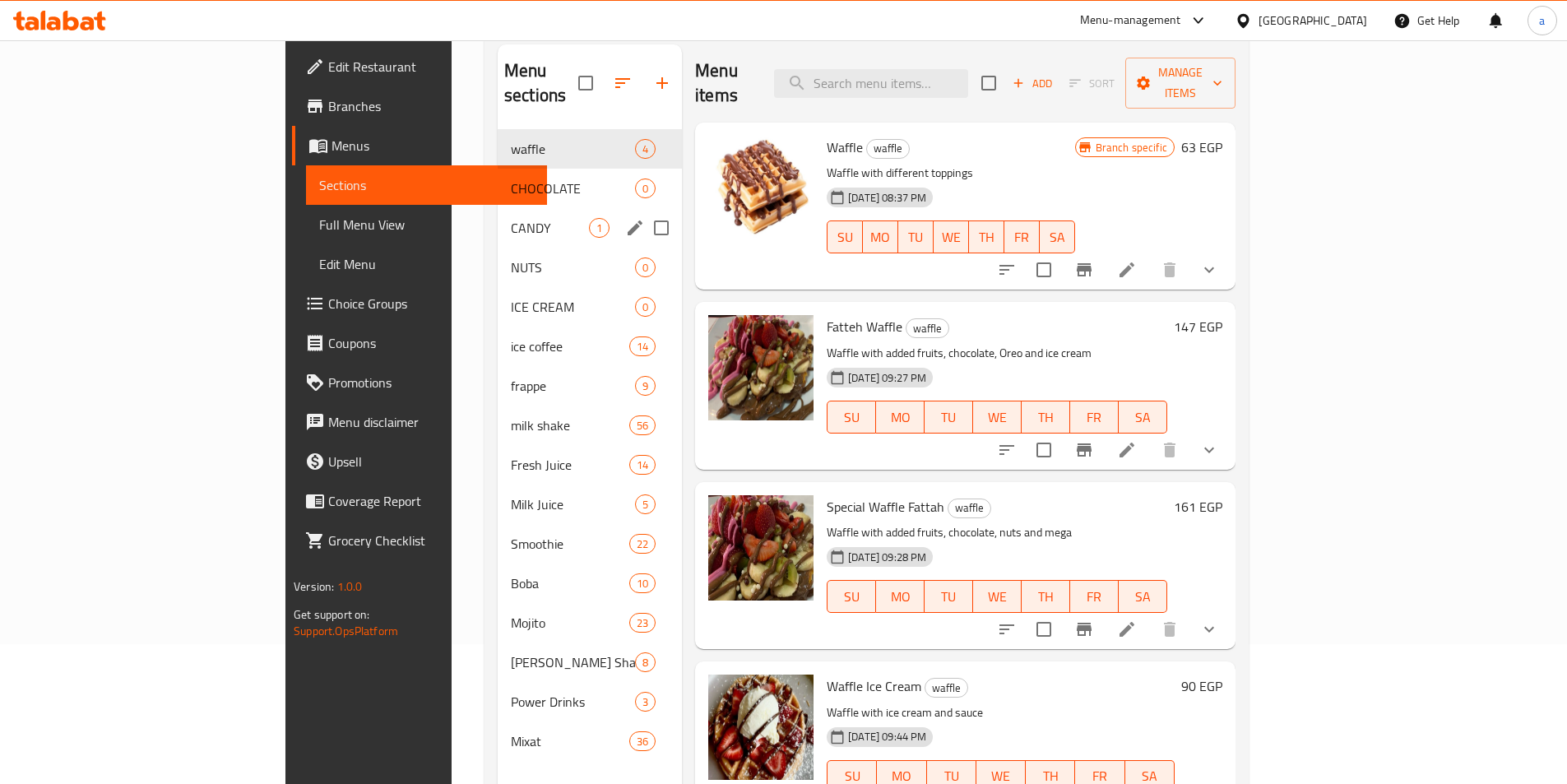
scroll to position [164, 0]
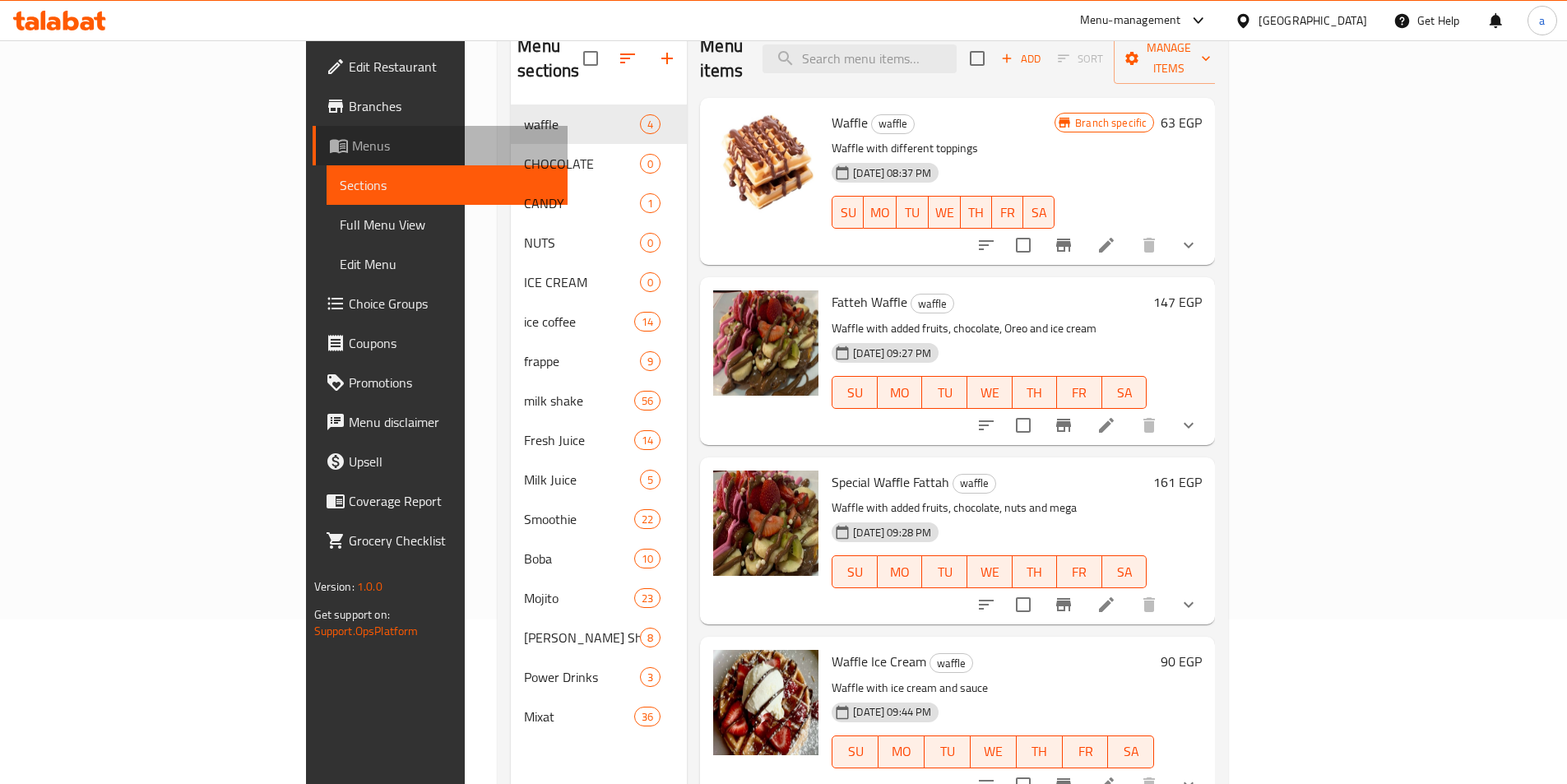
click at [352, 140] on span "Menus" at bounding box center [454, 145] width 203 height 20
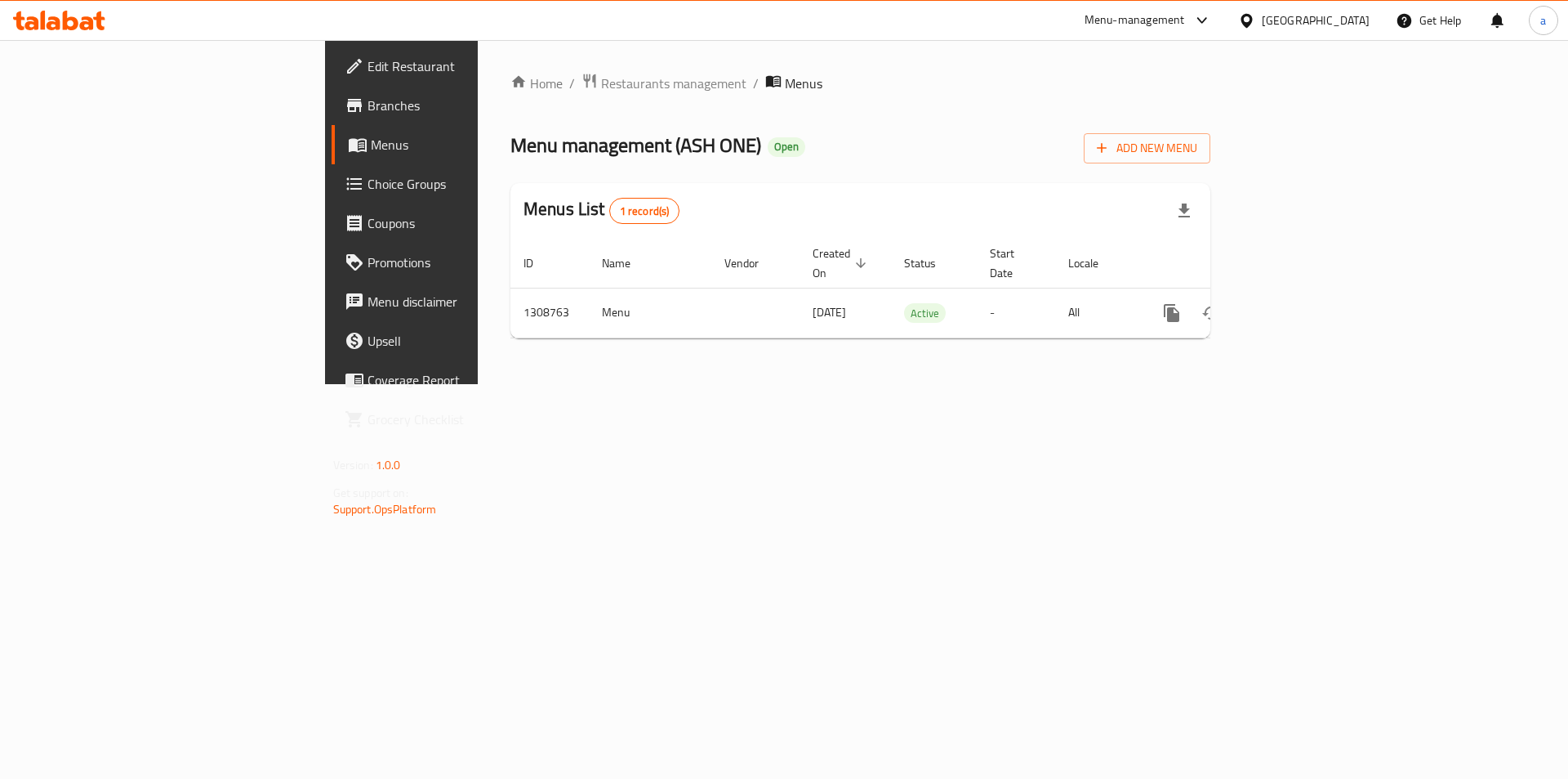
click at [368, 175] on span "Choice Groups" at bounding box center [471, 184] width 207 height 20
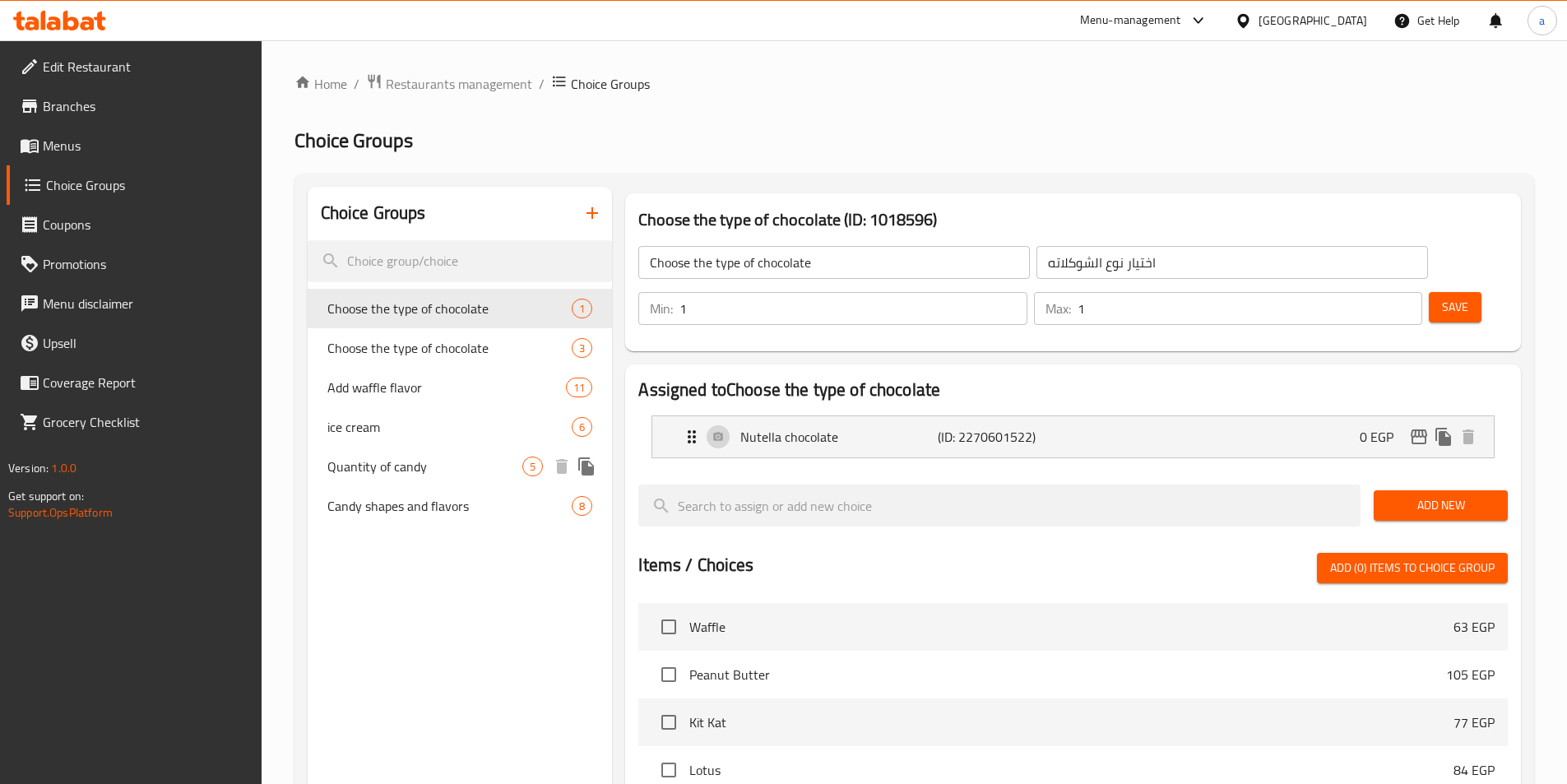
click at [418, 465] on span "Quantity of candy" at bounding box center [425, 467] width 196 height 20
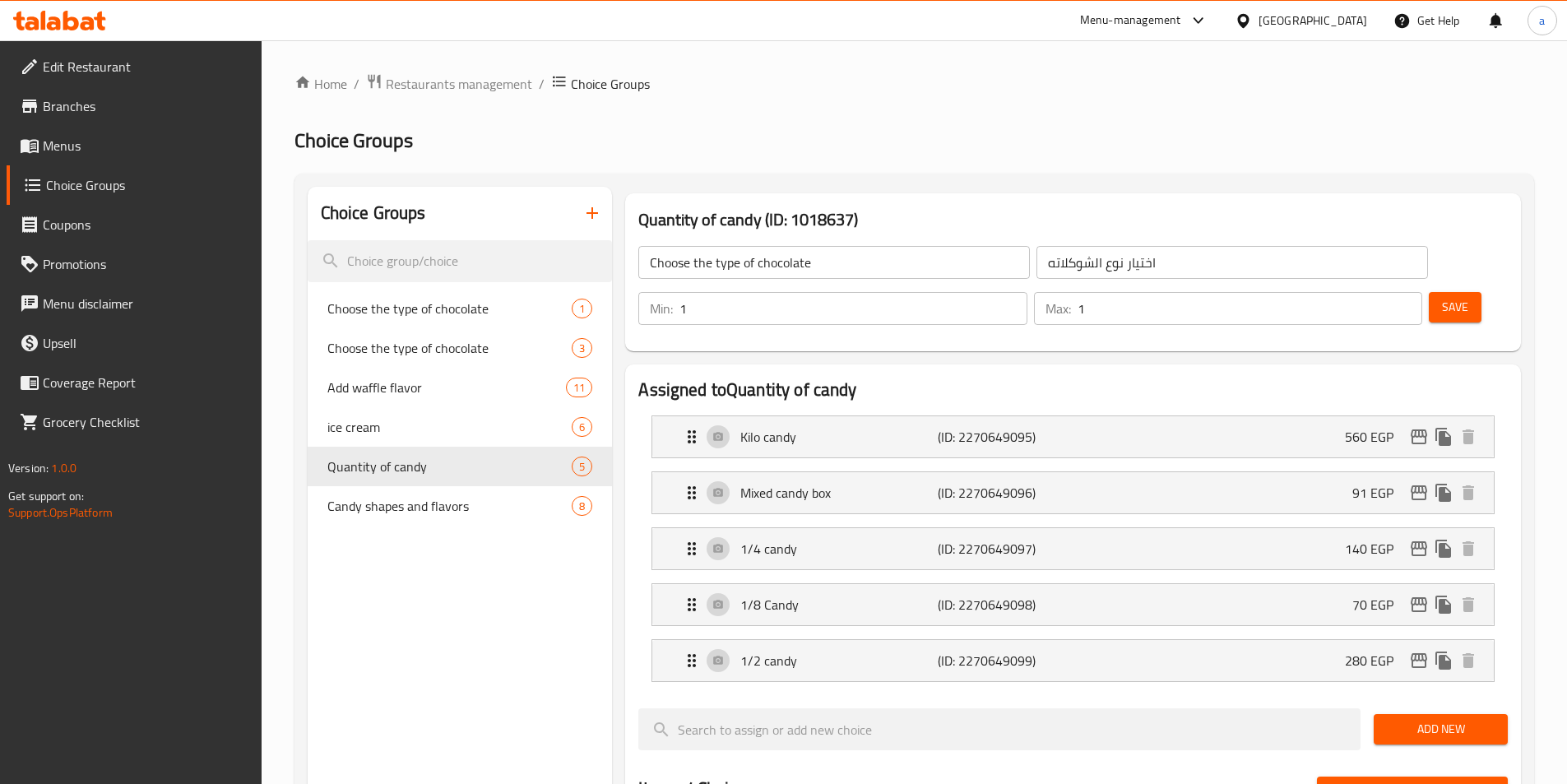
type input "Quantity of candy"
type input "كميه الكاندي"
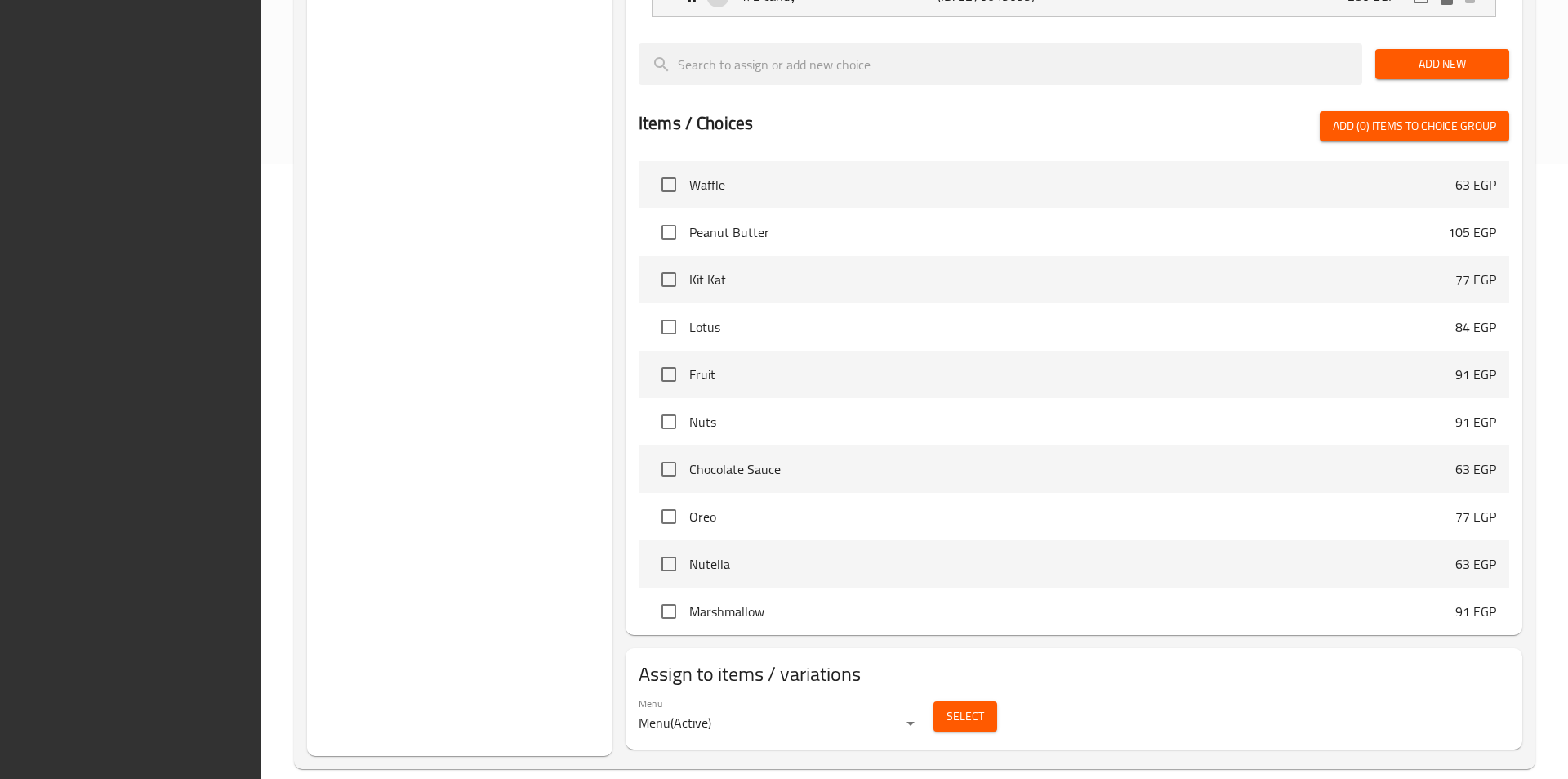
scroll to position [637, 0]
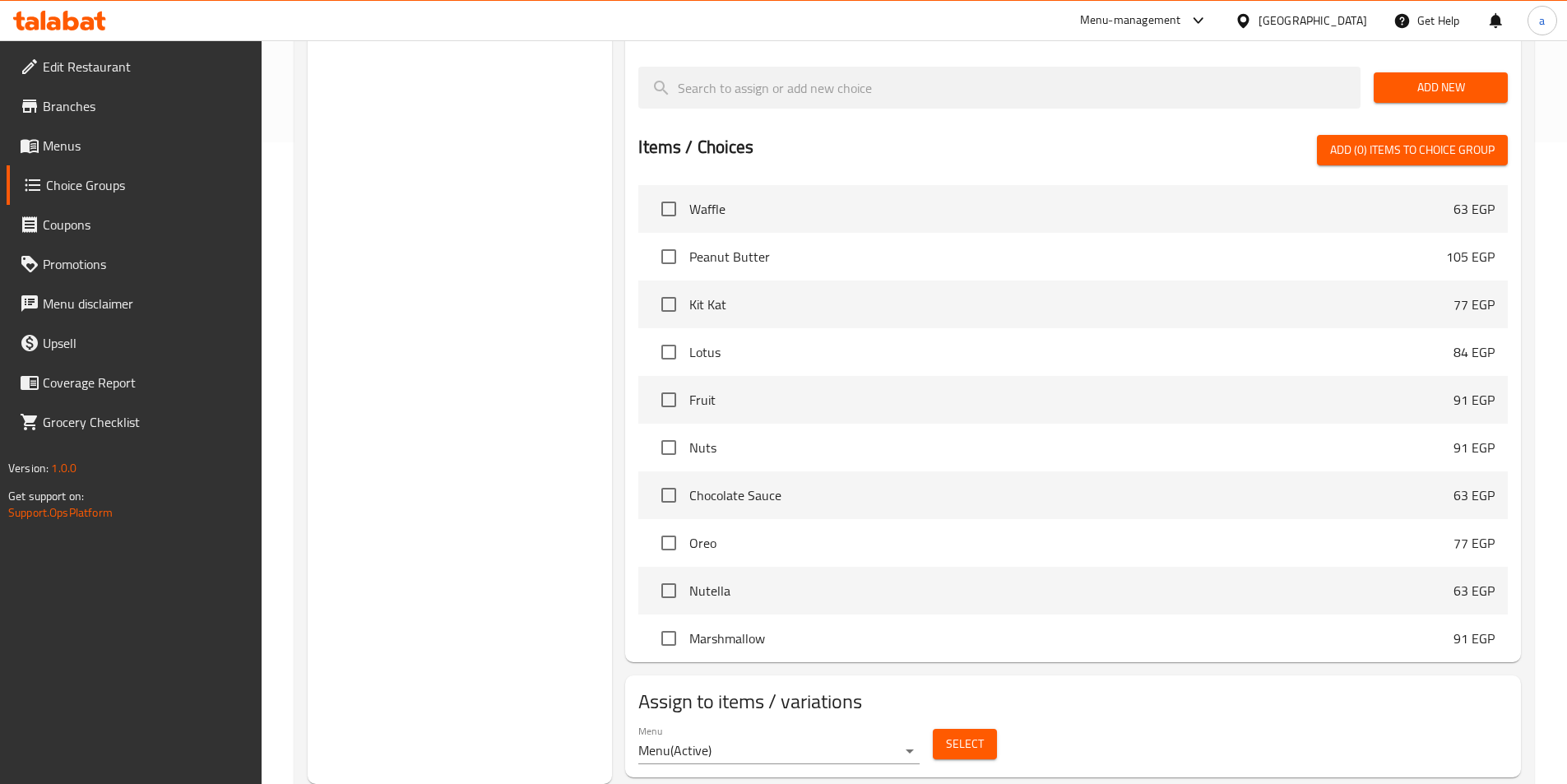
click at [972, 733] on span "Select" at bounding box center [965, 743] width 38 height 21
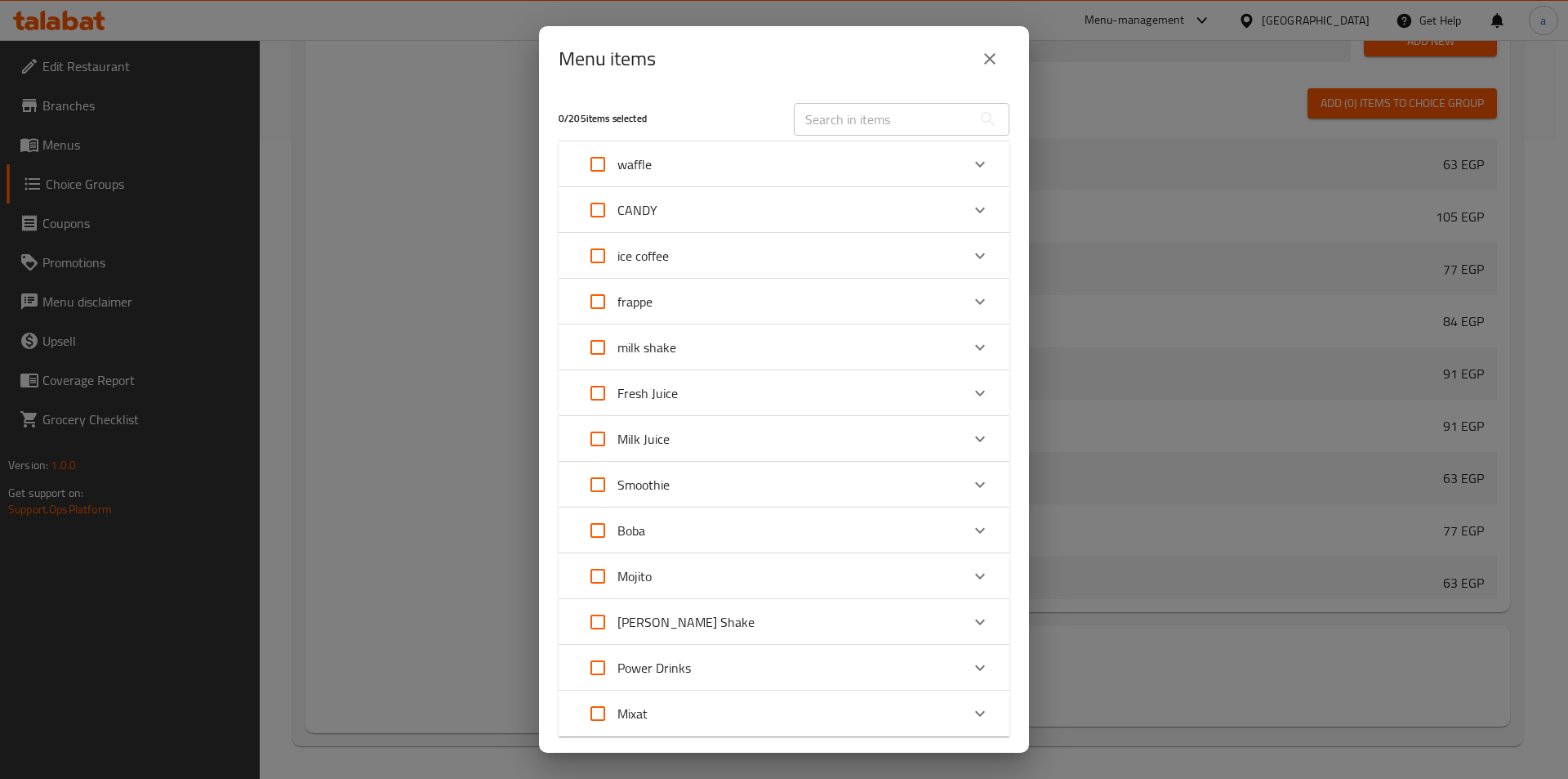
scroll to position [0, 0]
click at [1128, 273] on div "Menu items 0 / 205 items selected ​ waffle Waffle 63 EGP Fatteh Waffle 147 EGP …" at bounding box center [784, 390] width 1568 height 779
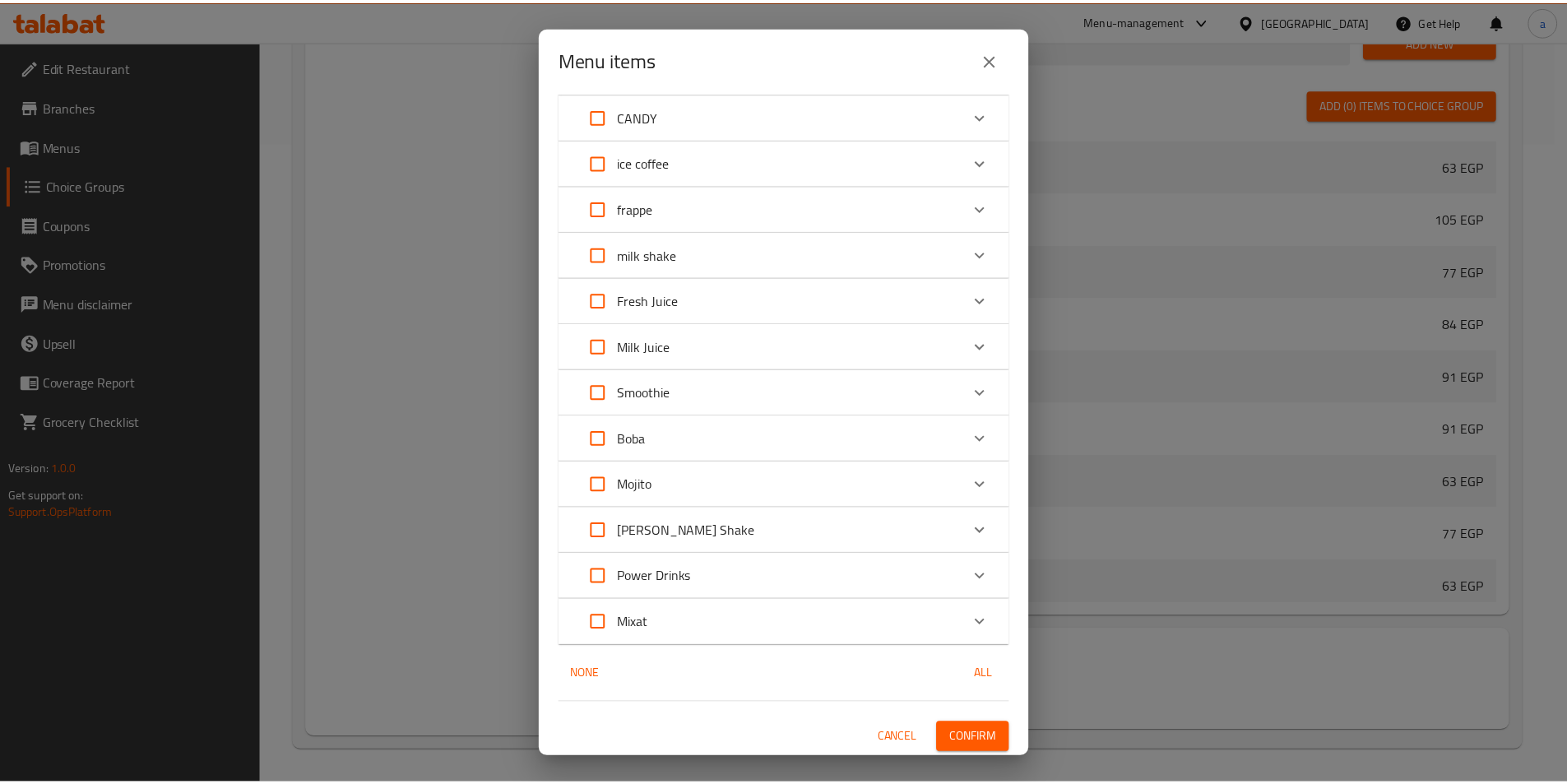
scroll to position [100, 0]
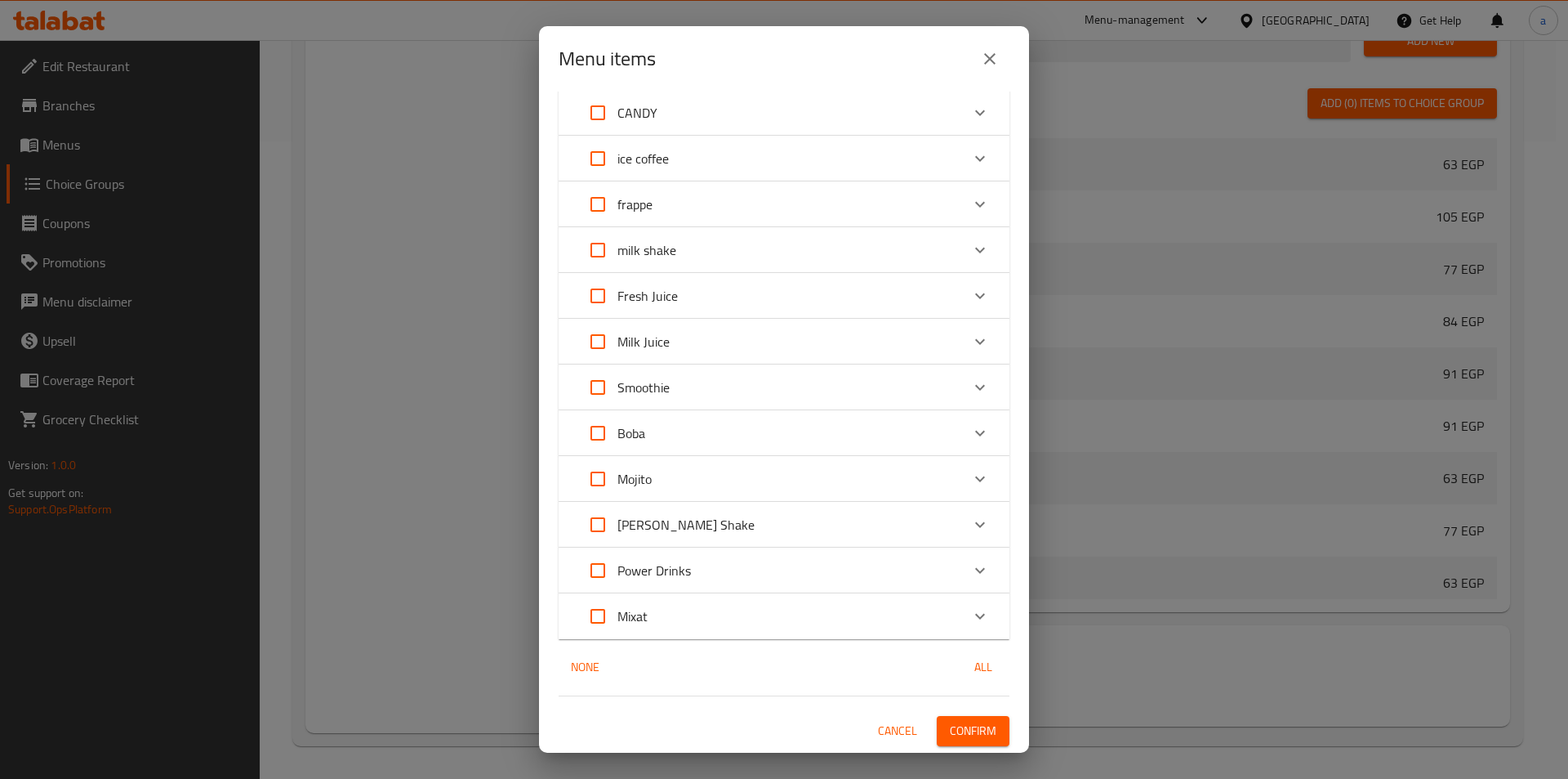
click at [1259, 423] on div "Menu items 0 / 205 items selected ​ waffle Waffle 63 EGP Fatteh Waffle 147 EGP …" at bounding box center [784, 390] width 1568 height 779
click at [986, 60] on icon "close" at bounding box center [990, 59] width 20 height 20
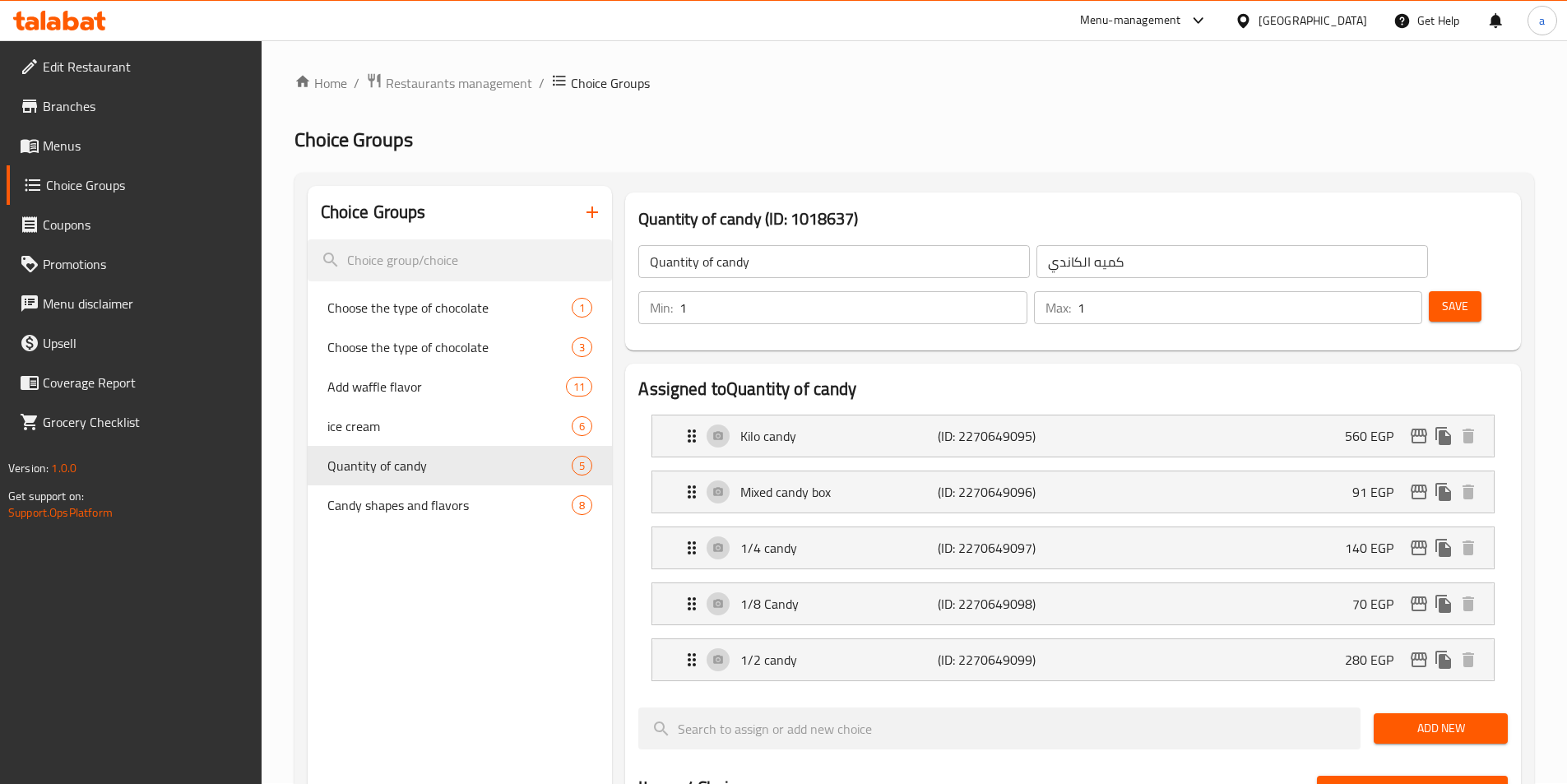
scroll to position [0, 0]
click at [440, 84] on span "Restaurants management" at bounding box center [459, 84] width 146 height 20
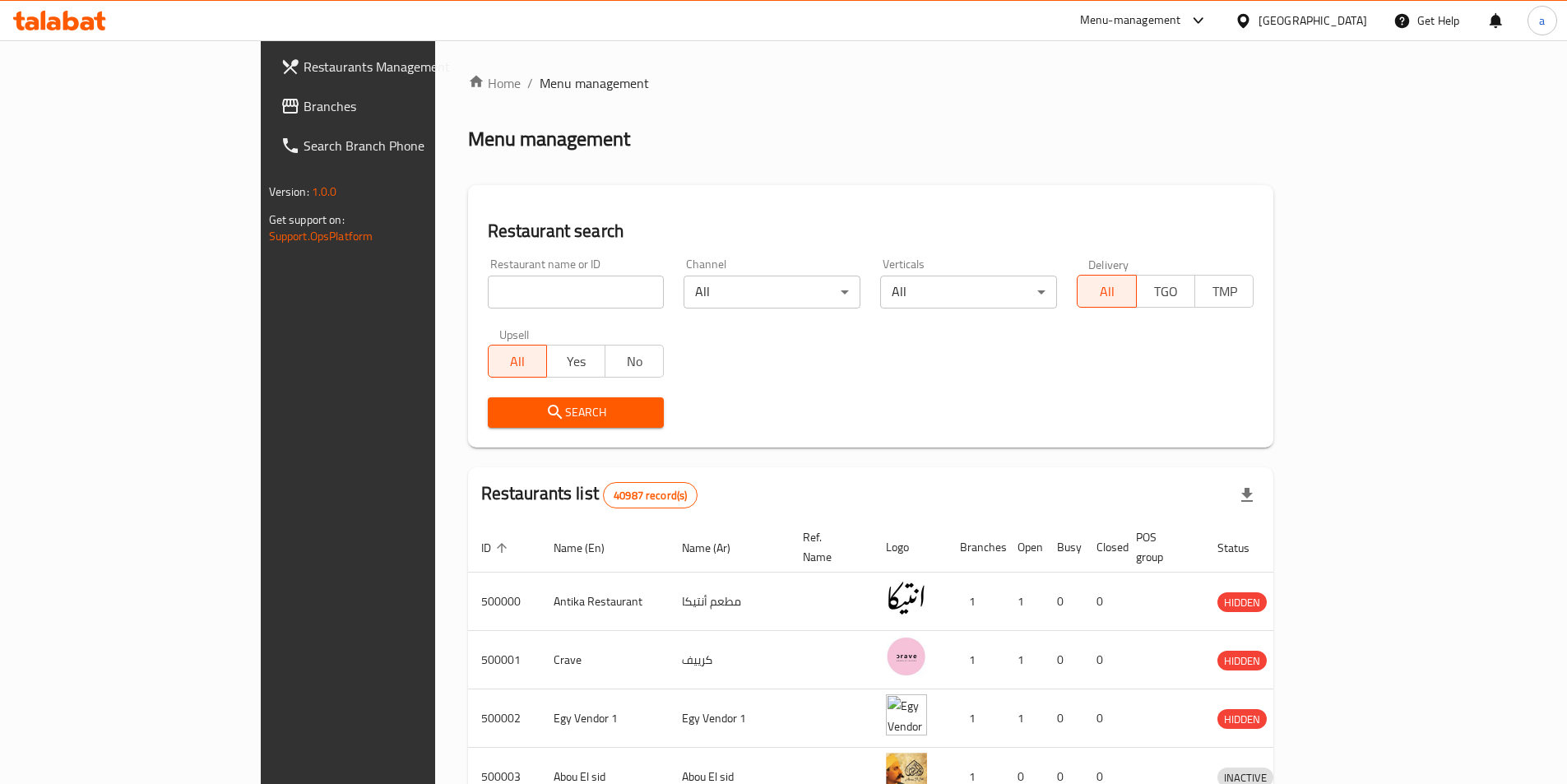
click at [303, 112] on span "Branches" at bounding box center [406, 106] width 206 height 20
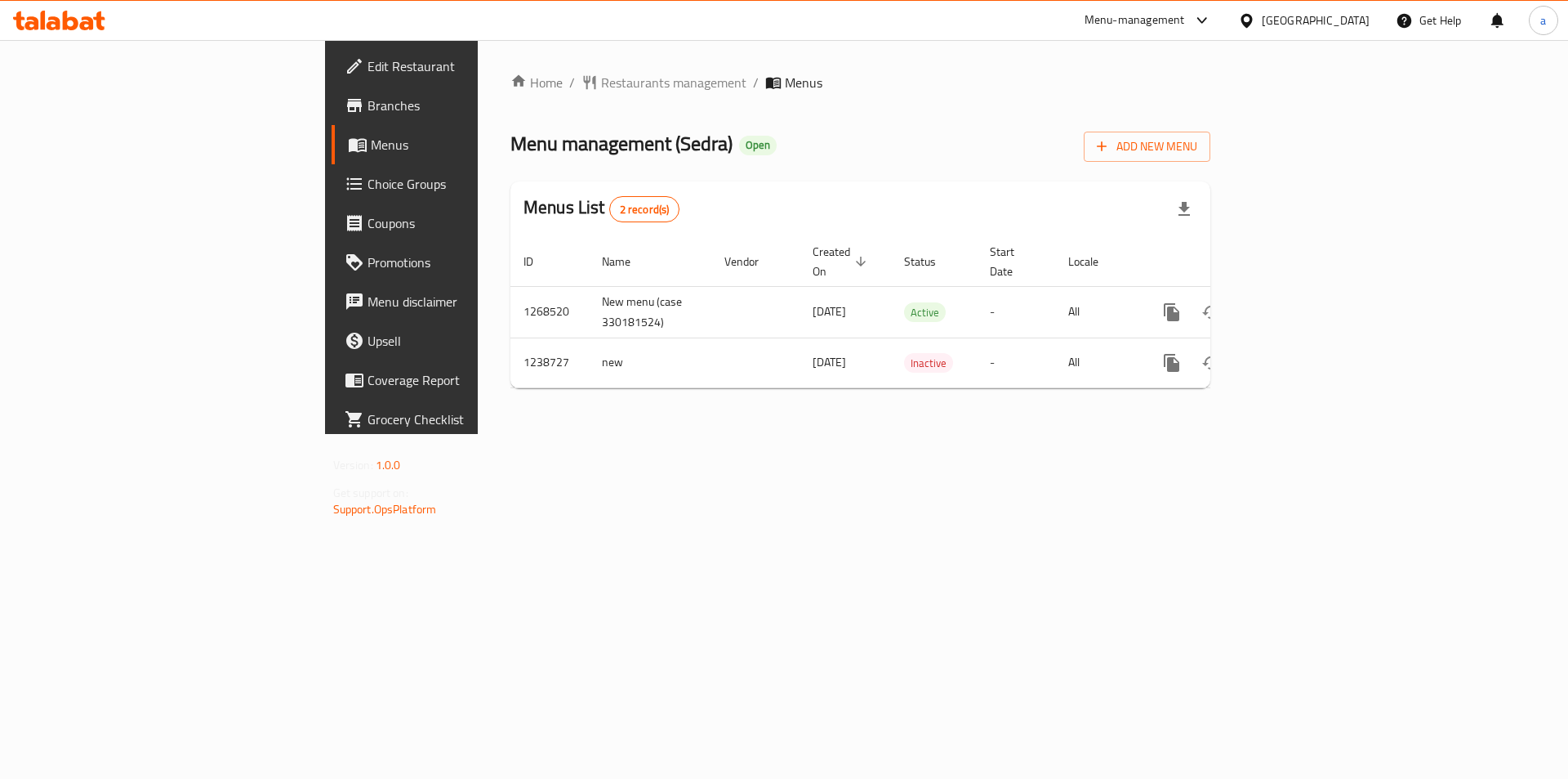
click at [368, 187] on span "Choice Groups" at bounding box center [471, 184] width 207 height 20
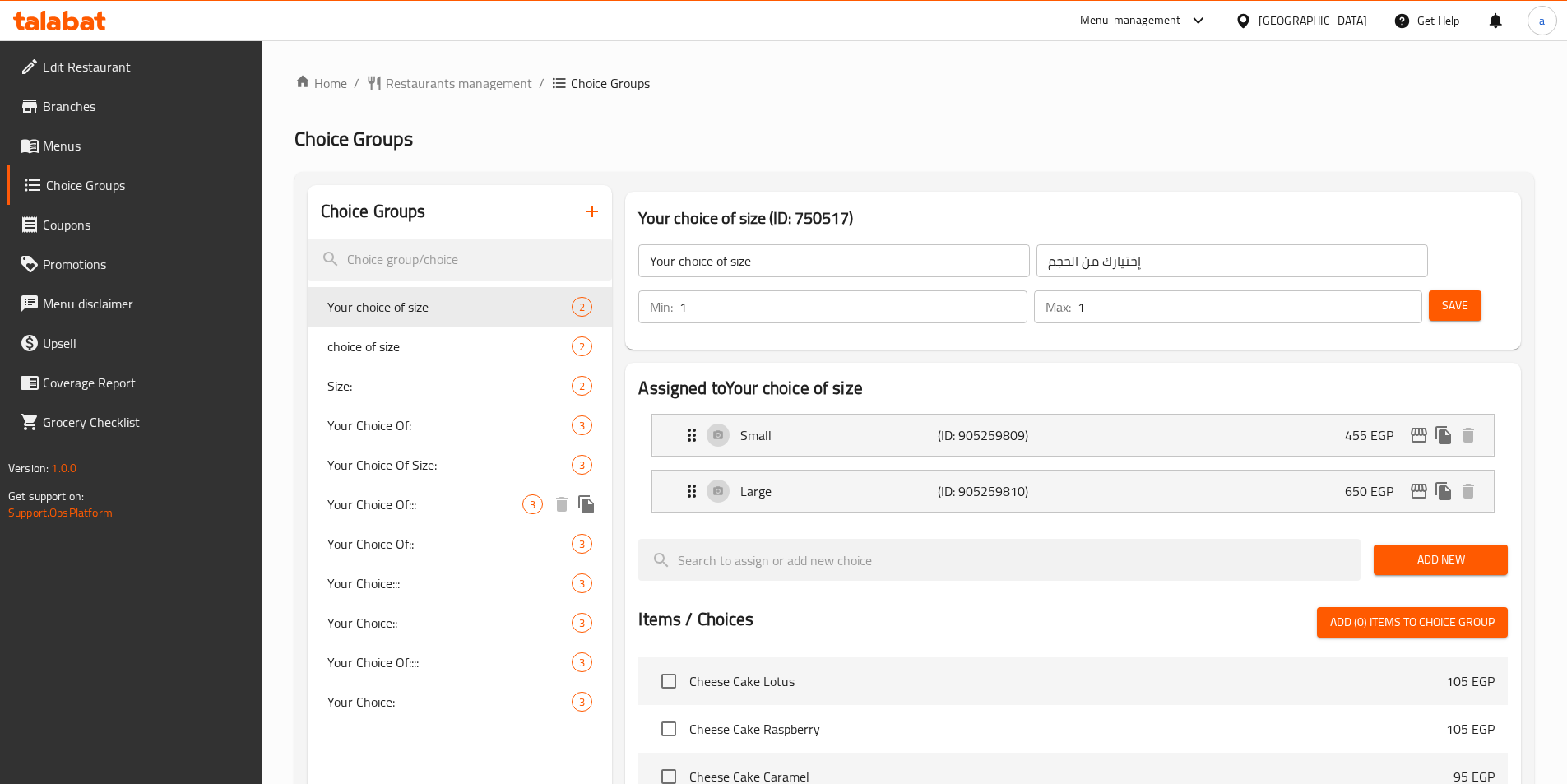
click at [361, 497] on span "Your Choice Of:::" at bounding box center [425, 504] width 196 height 20
type input "Your Choice Of:::"
type input "إختيارك من:::"
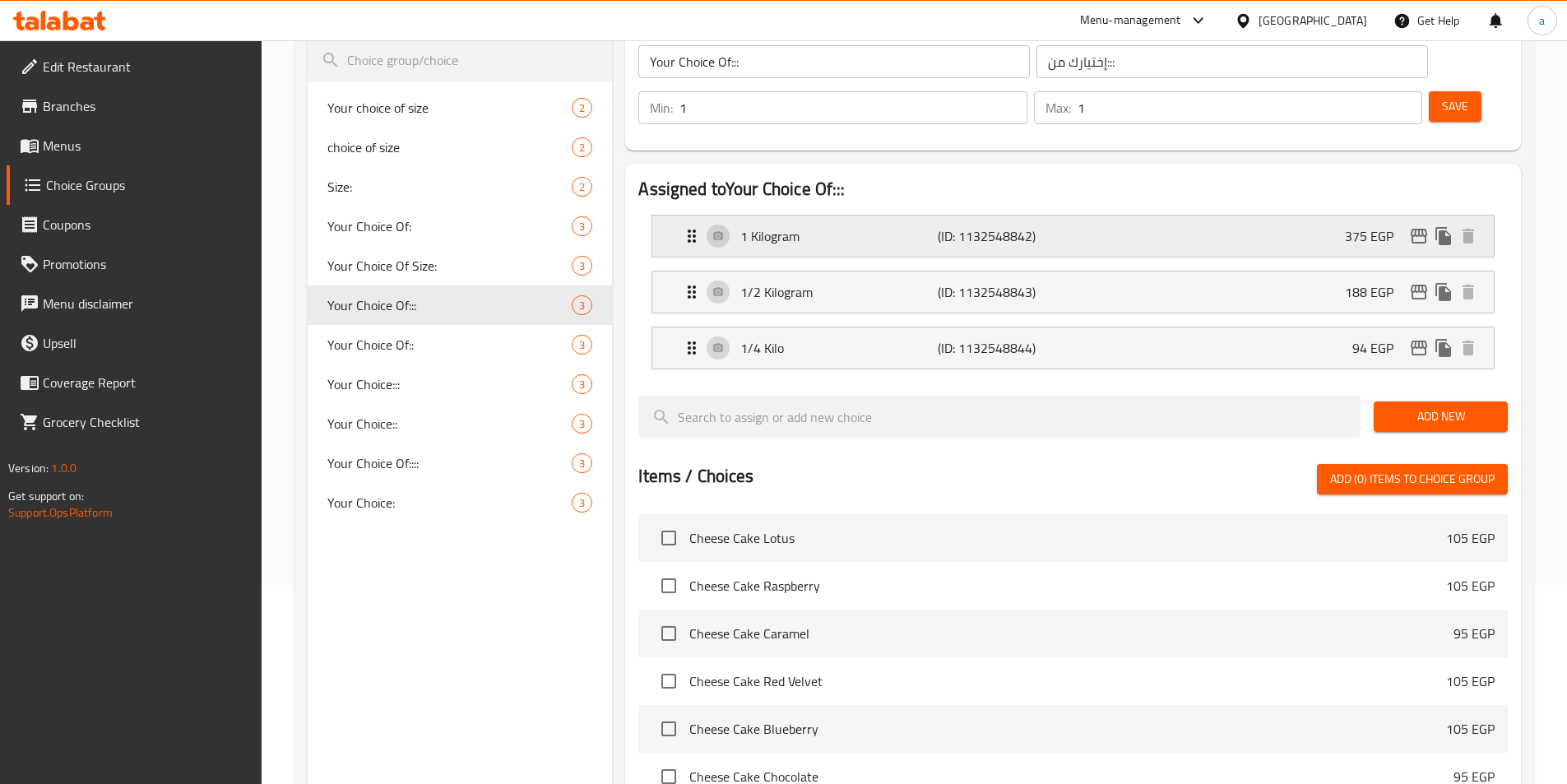
scroll to position [117, 0]
